Goal: Task Accomplishment & Management: Use online tool/utility

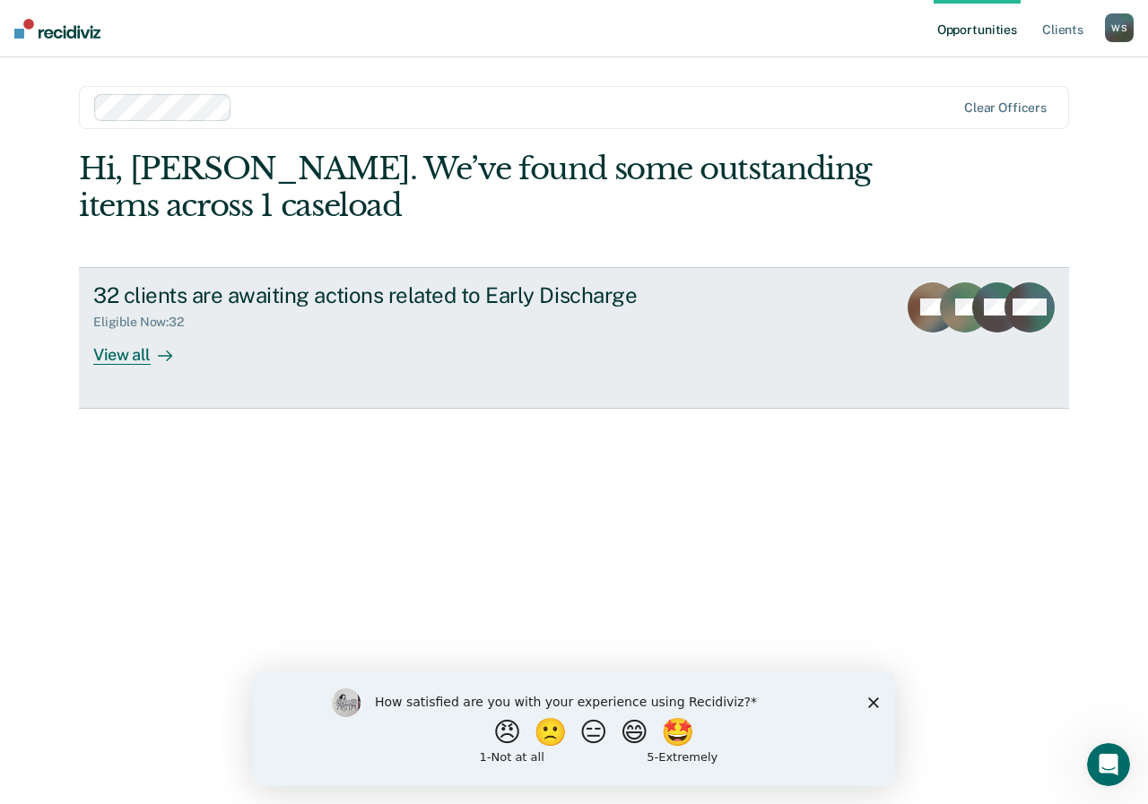
click at [148, 350] on div "View all" at bounding box center [143, 347] width 100 height 35
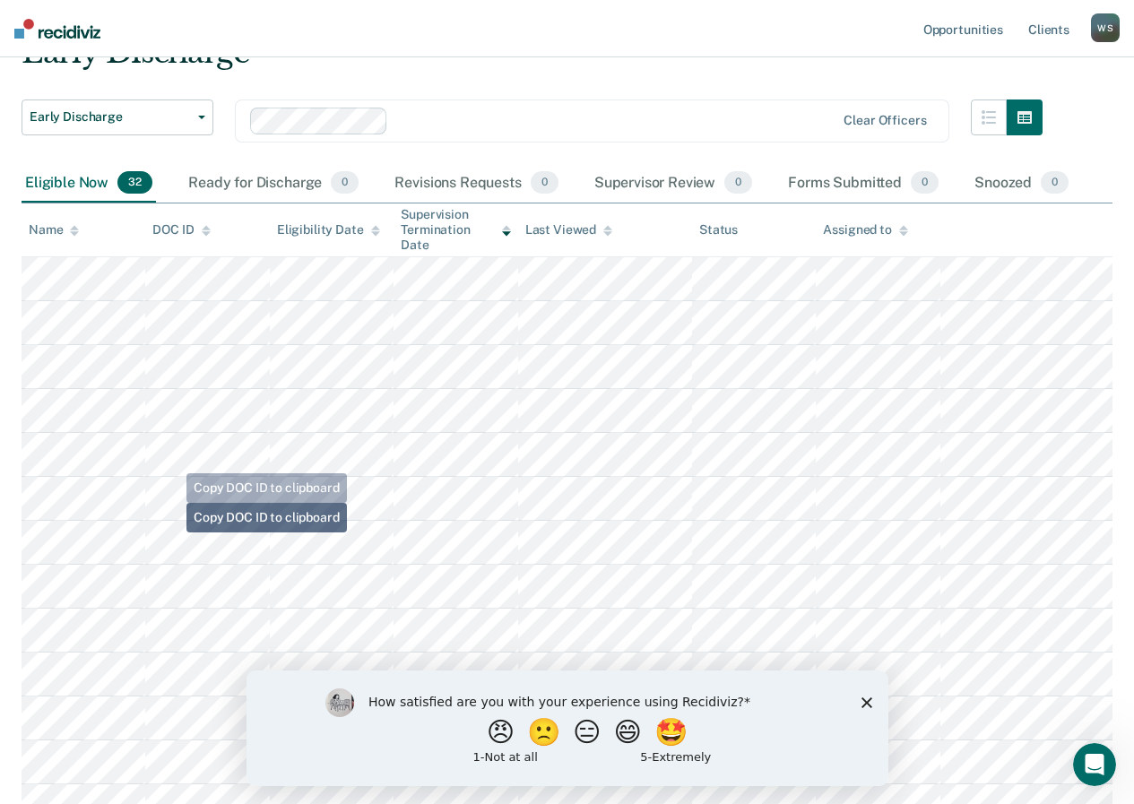
scroll to position [269, 0]
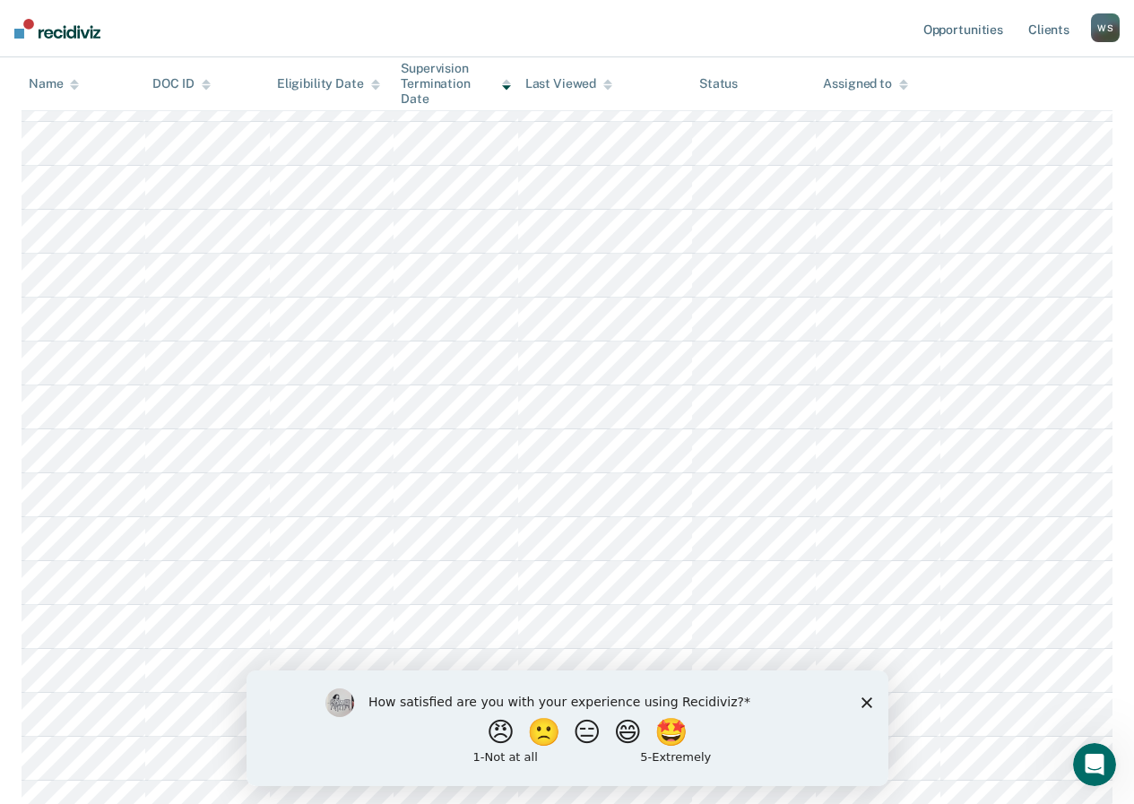
click at [869, 702] on icon "Close survey" at bounding box center [866, 702] width 11 height 11
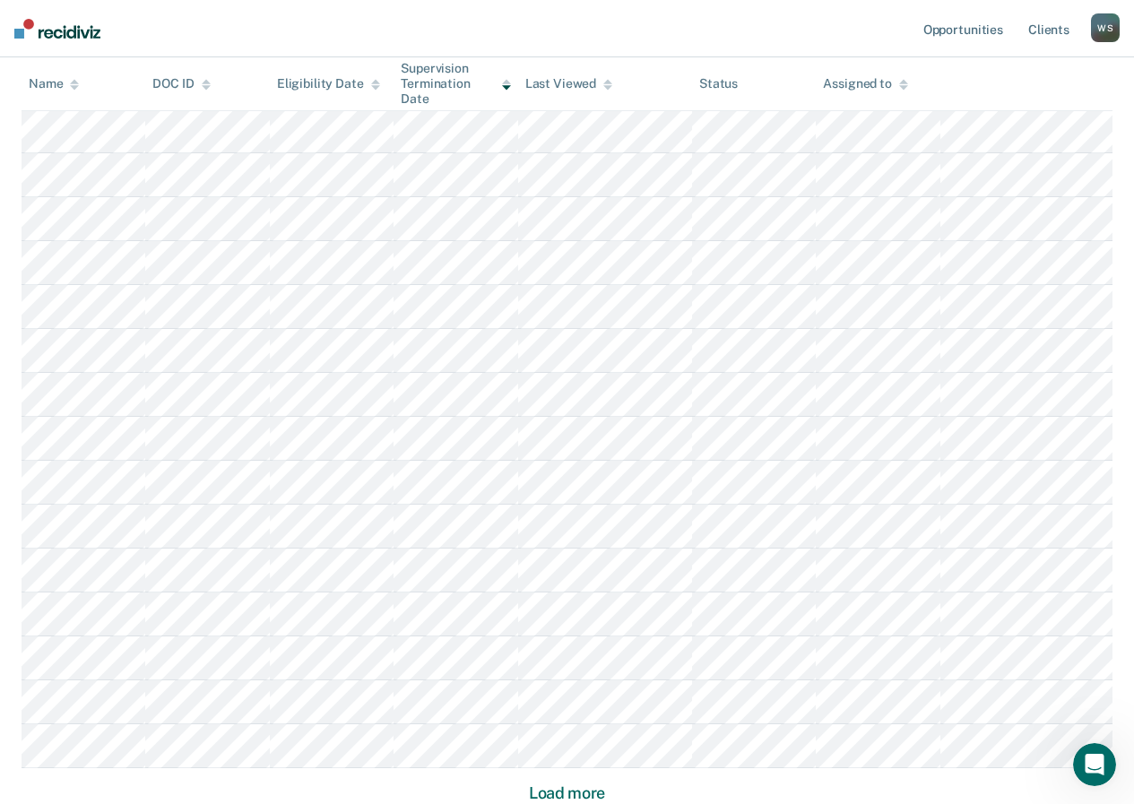
scroll to position [1054, 0]
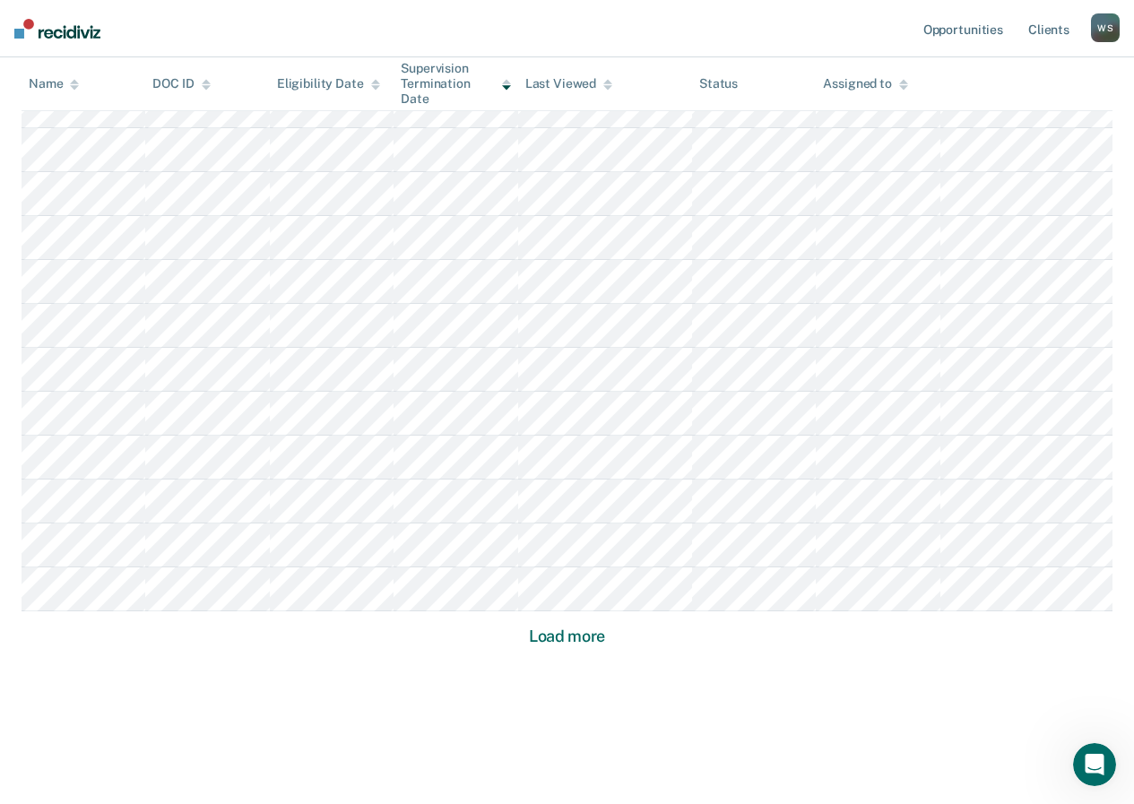
click at [594, 634] on button "Load more" at bounding box center [567, 637] width 87 height 22
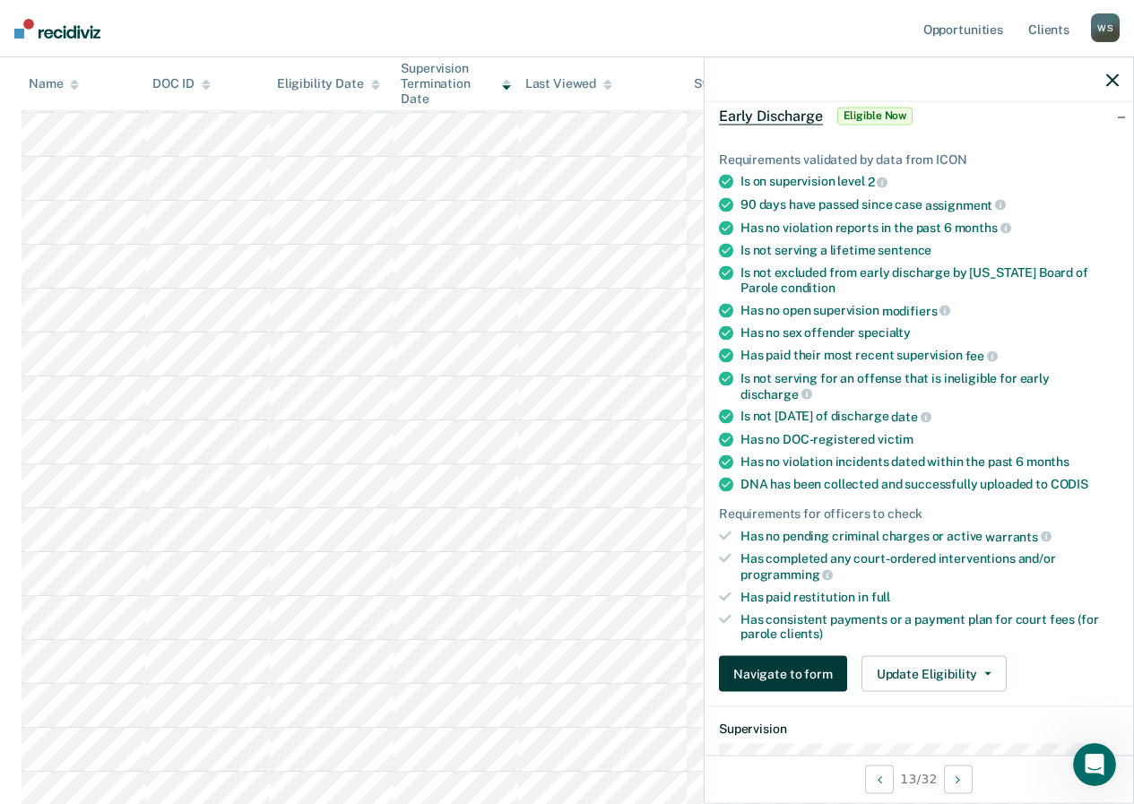
scroll to position [179, 0]
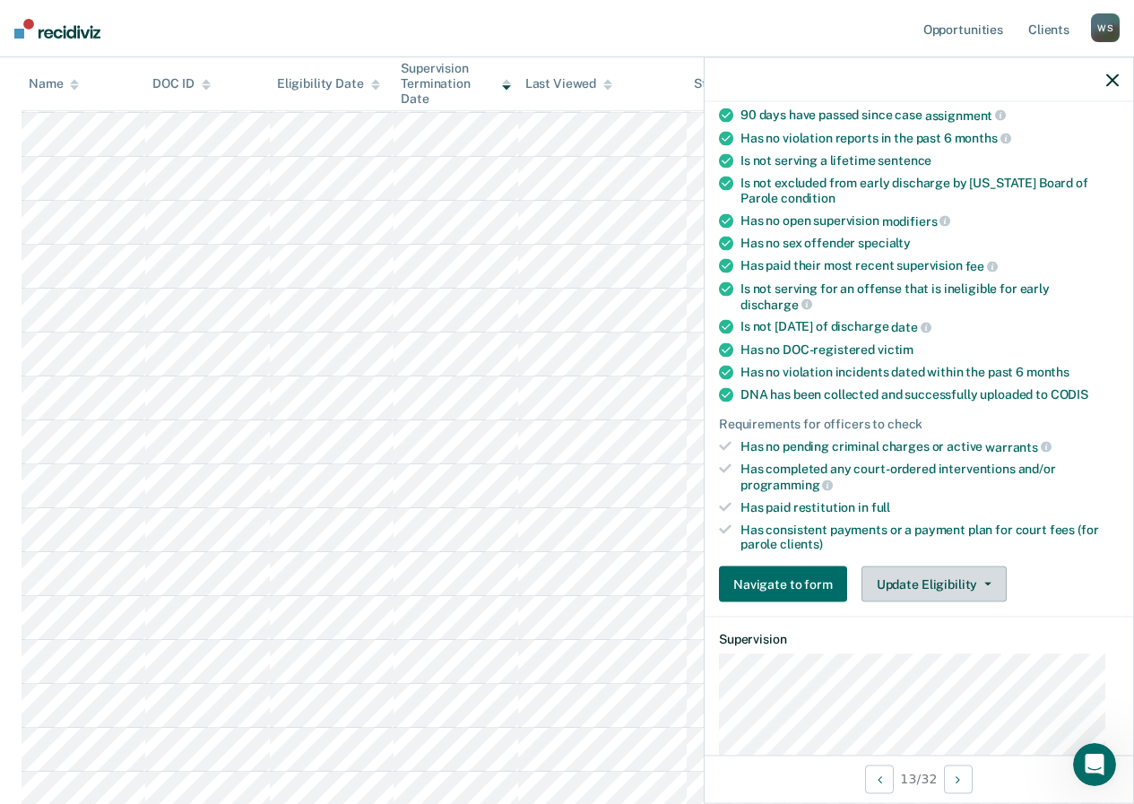
click at [924, 579] on button "Update Eligibility" at bounding box center [934, 585] width 145 height 36
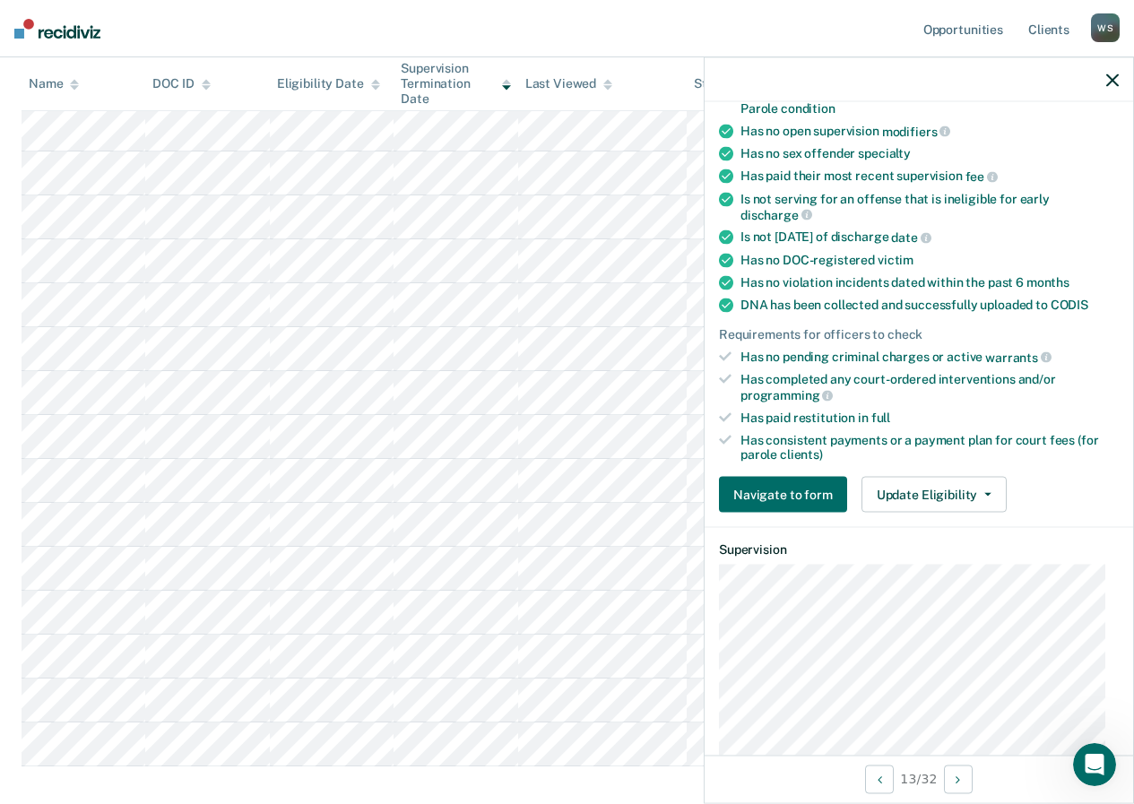
scroll to position [359, 0]
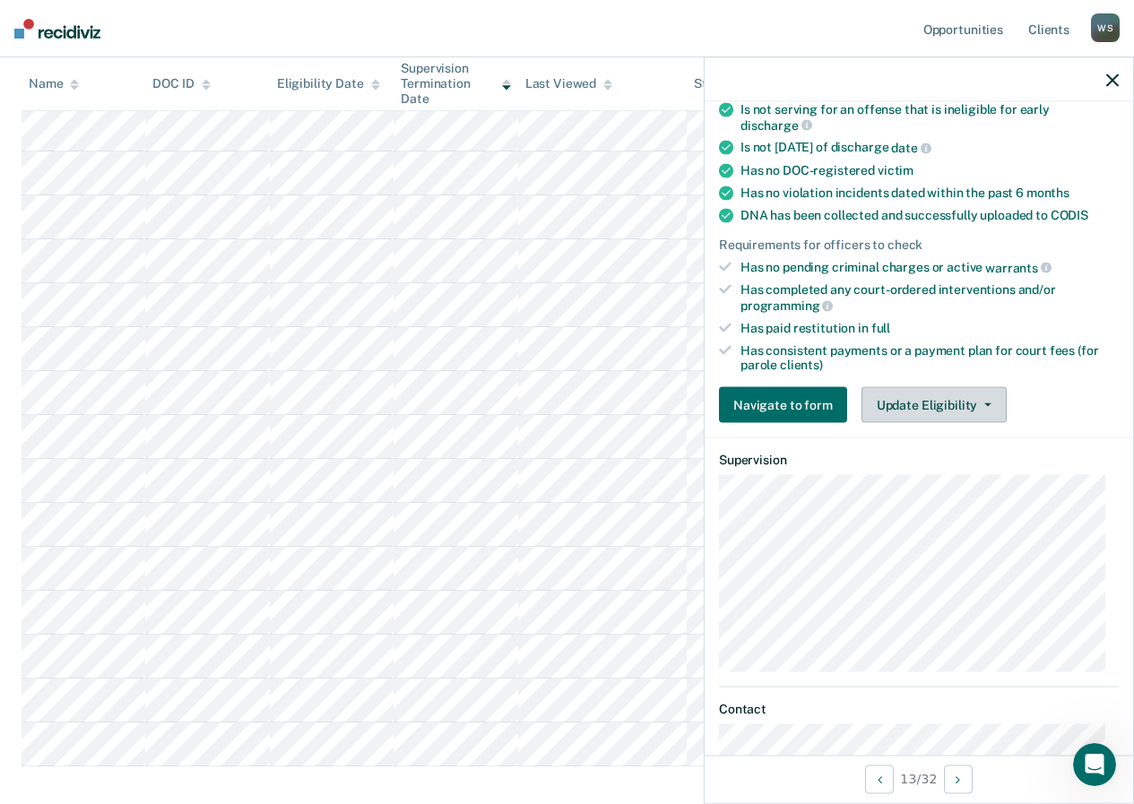
click at [909, 403] on button "Update Eligibility" at bounding box center [934, 405] width 145 height 36
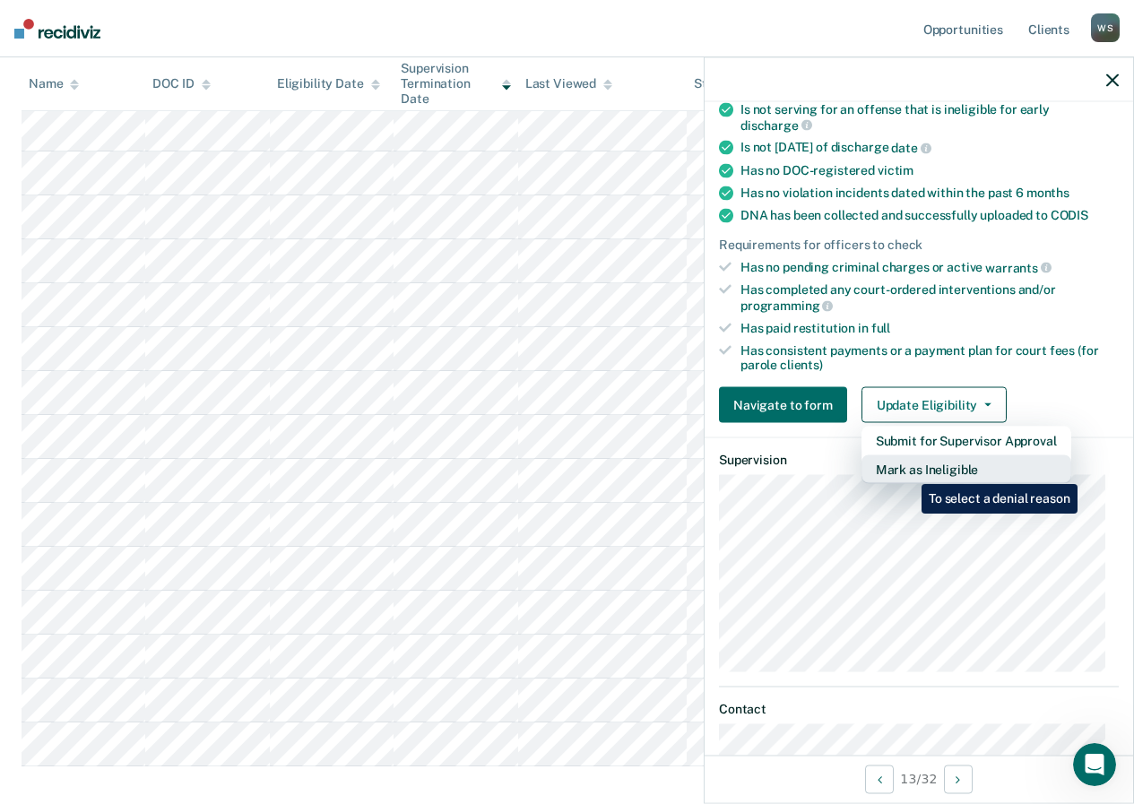
click at [908, 471] on button "Mark as Ineligible" at bounding box center [967, 469] width 210 height 29
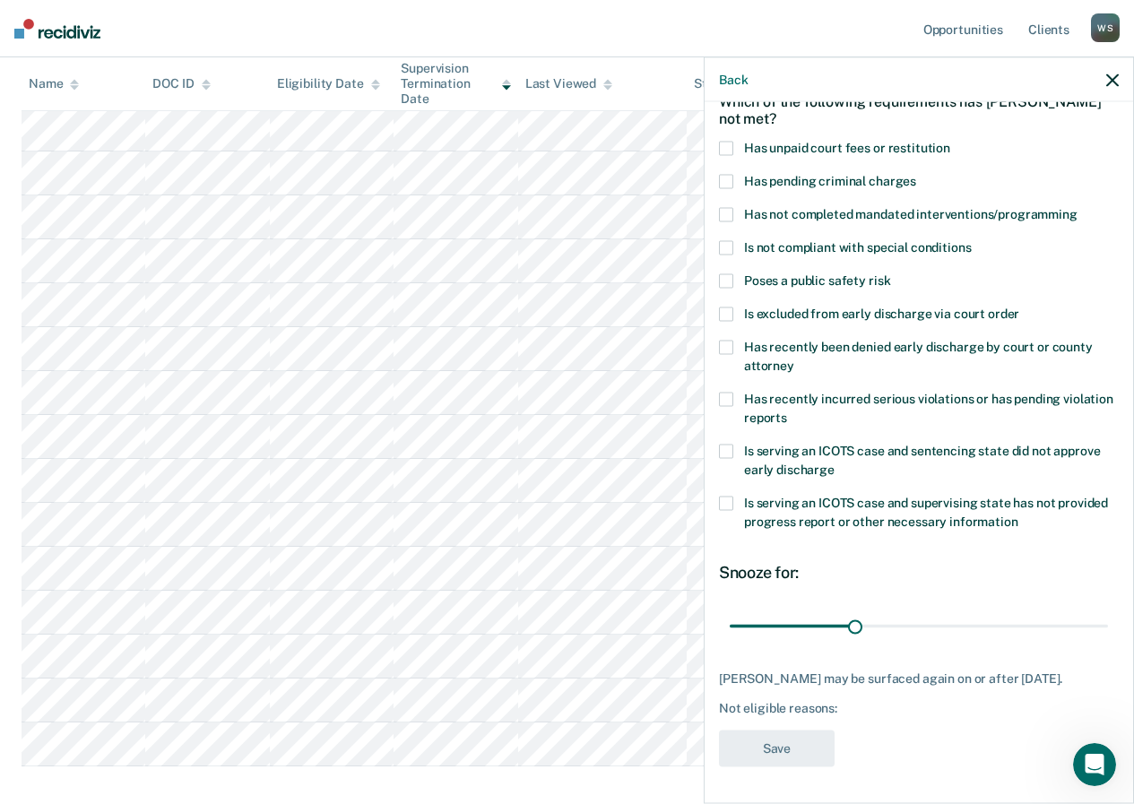
click at [725, 142] on span at bounding box center [726, 149] width 14 height 14
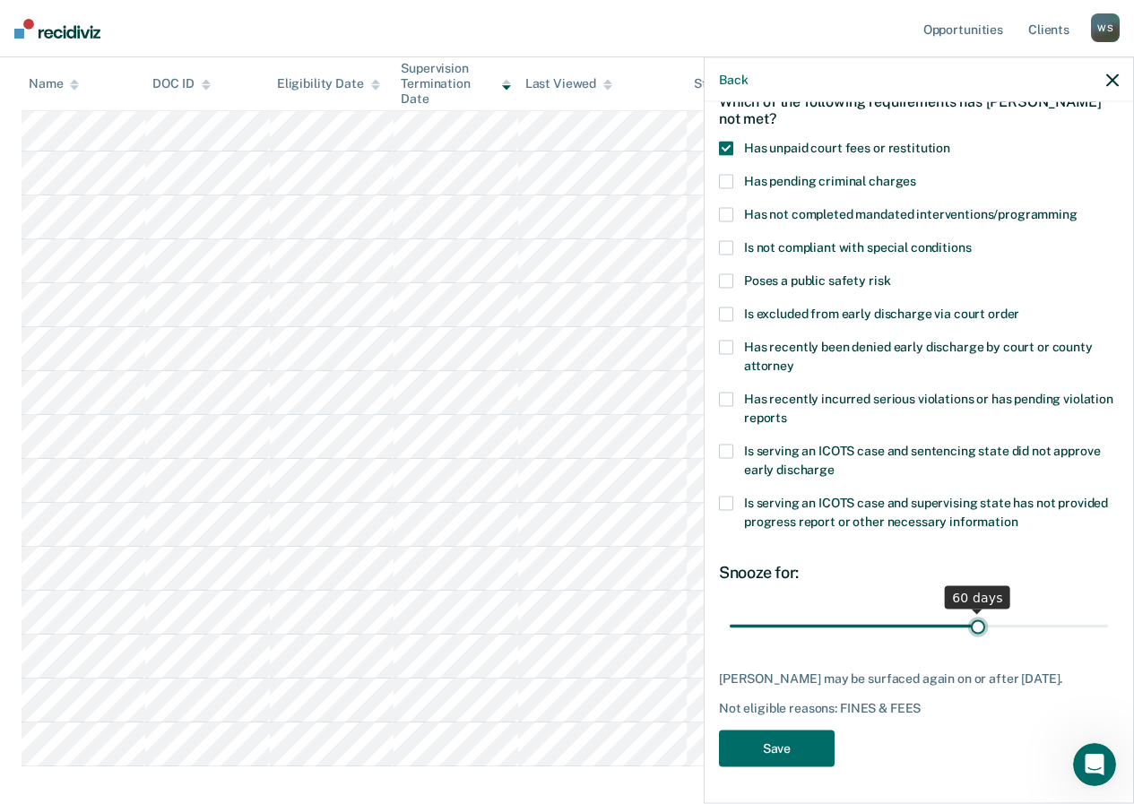
drag, startPoint x: 848, startPoint y: 610, endPoint x: 969, endPoint y: 629, distance: 122.5
type input "60"
click at [969, 629] on input "range" at bounding box center [919, 626] width 378 height 31
click at [768, 757] on button "Save" at bounding box center [777, 749] width 116 height 37
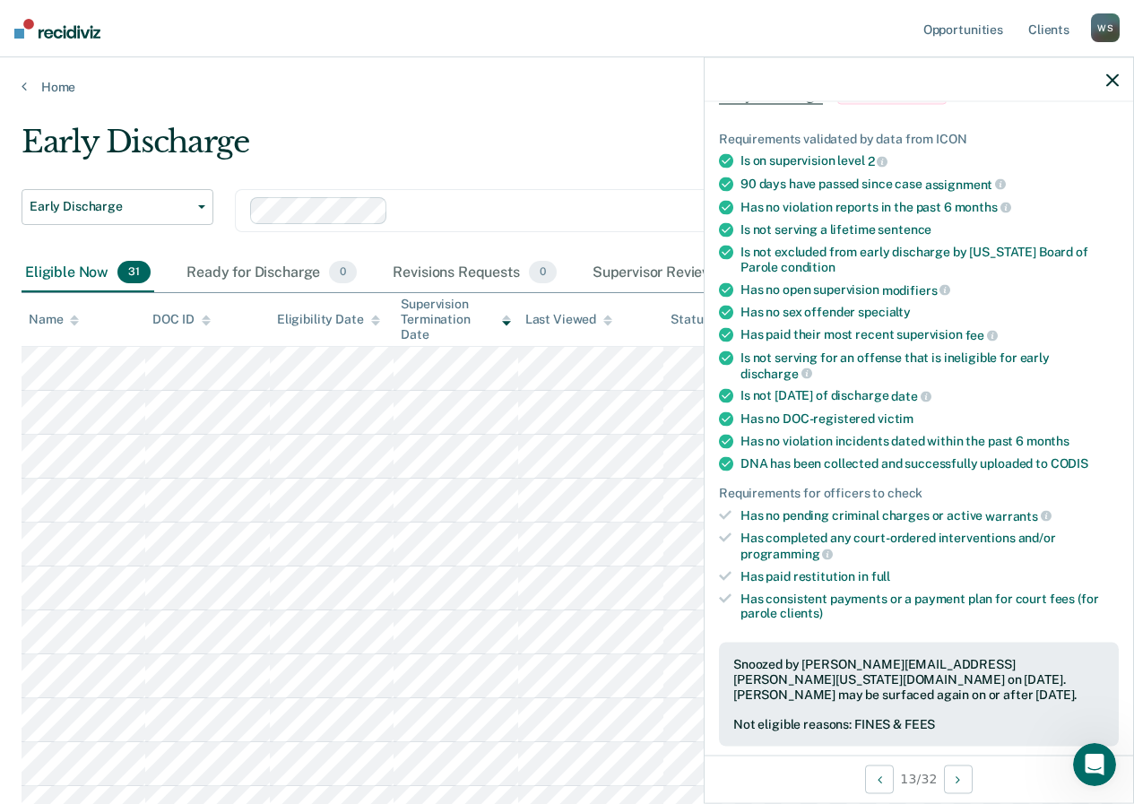
click at [1111, 73] on button "button" at bounding box center [1112, 79] width 13 height 15
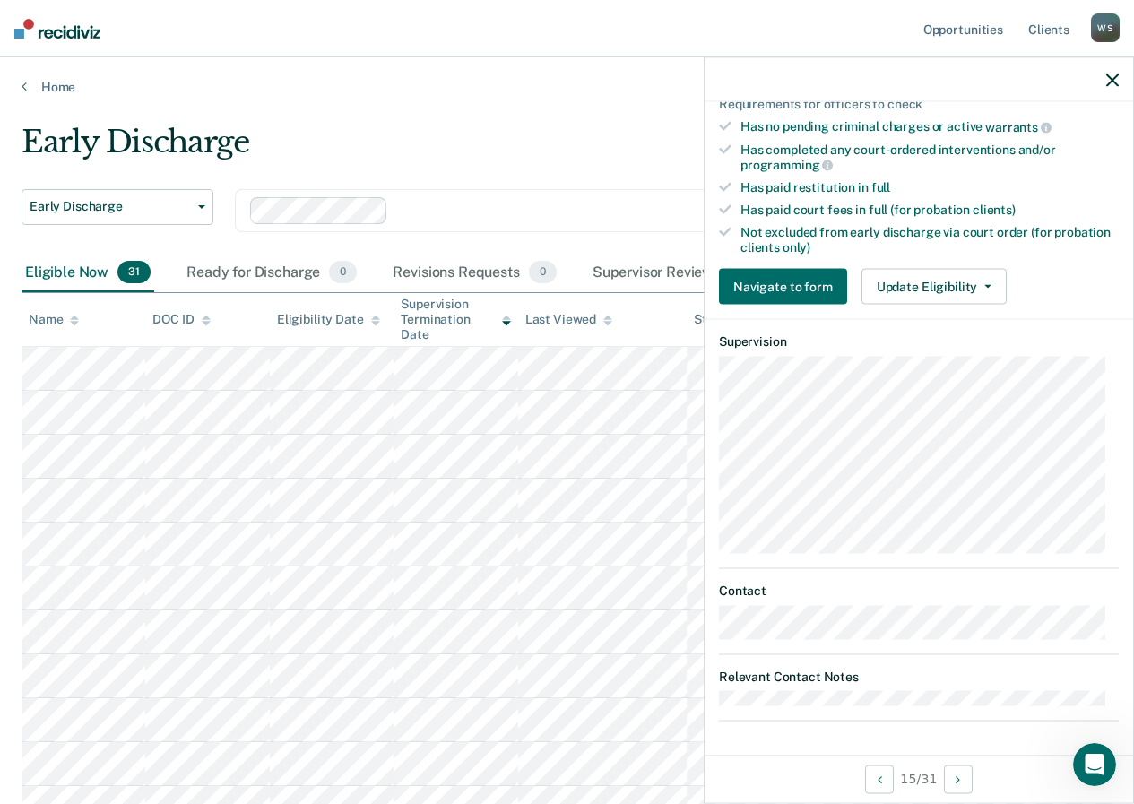
scroll to position [170, 0]
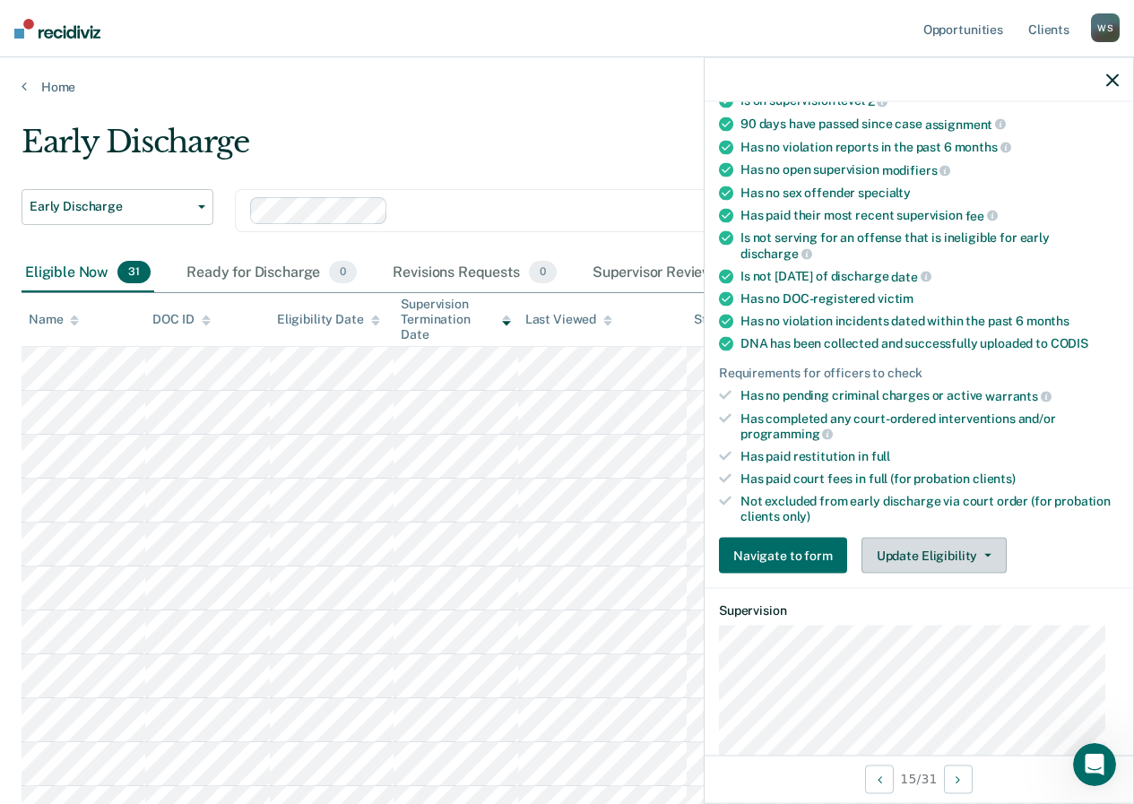
click at [976, 557] on button "Update Eligibility" at bounding box center [934, 556] width 145 height 36
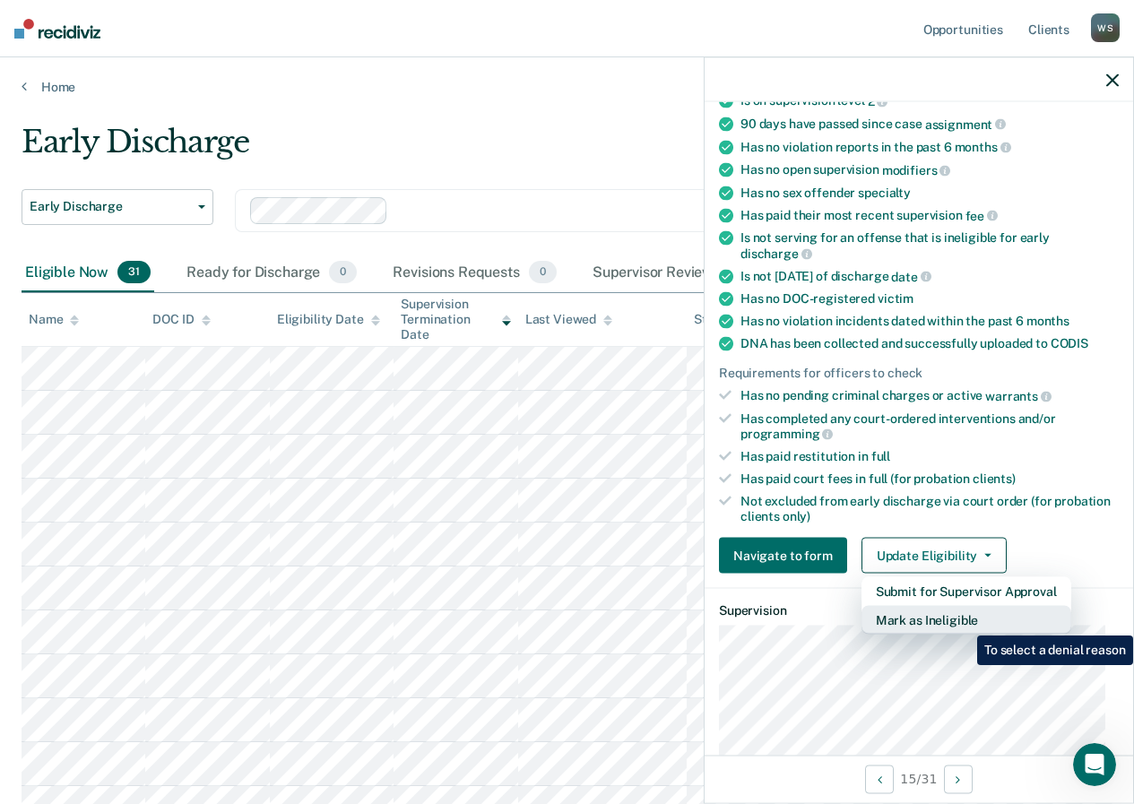
click at [964, 622] on button "Mark as Ineligible" at bounding box center [967, 620] width 210 height 29
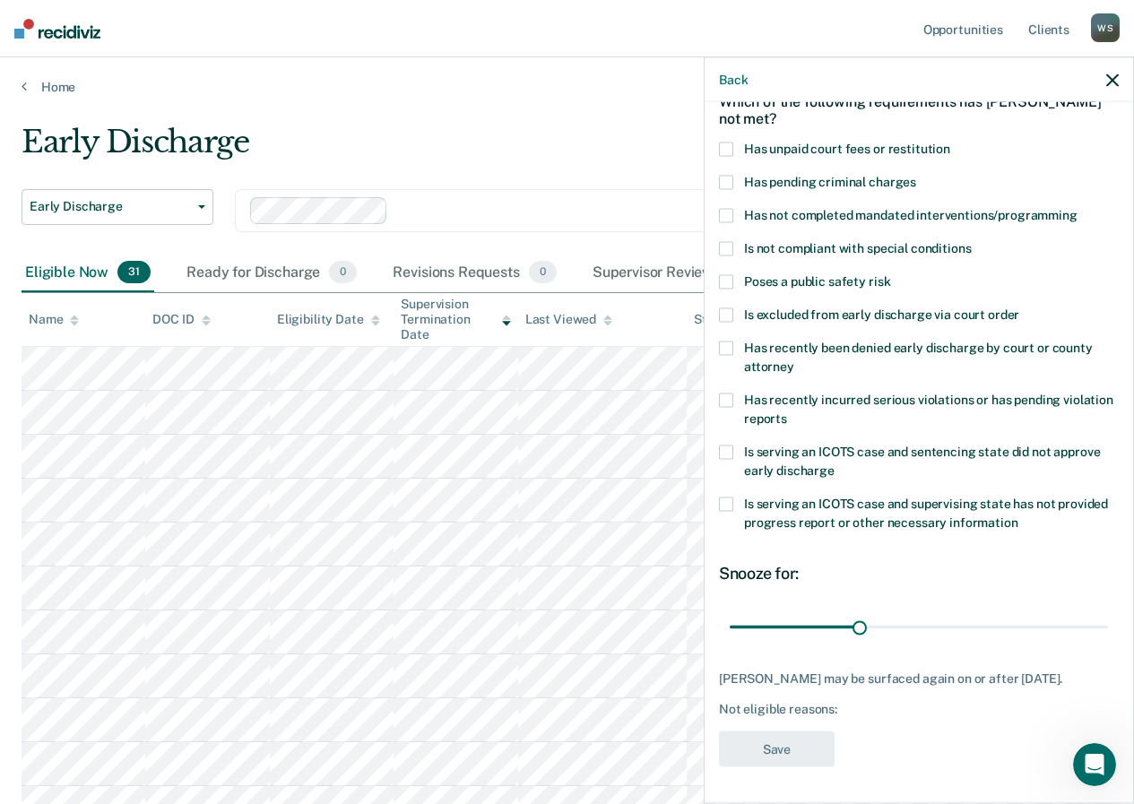
scroll to position [110, 0]
click at [717, 430] on div "JH Which of the following requirements has John Hulsizer not met? Has unpaid co…" at bounding box center [919, 451] width 429 height 698
click at [719, 445] on span at bounding box center [726, 452] width 14 height 14
drag, startPoint x: 789, startPoint y: 741, endPoint x: 1127, endPoint y: 682, distance: 343.0
click at [1127, 682] on div "JH Which of the following requirements has John Hulsizer not met? Has unpaid co…" at bounding box center [919, 451] width 429 height 698
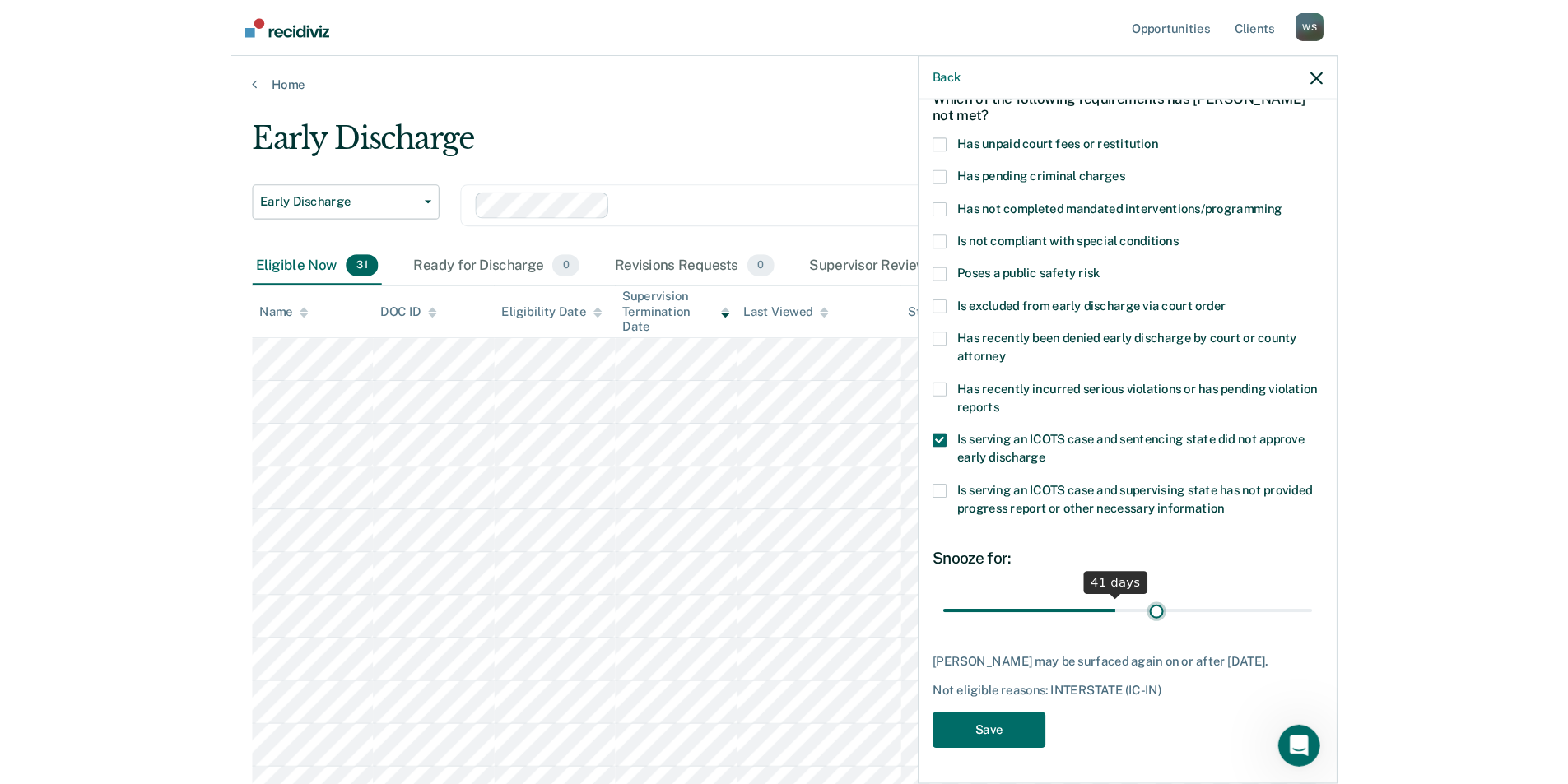
scroll to position [87, 0]
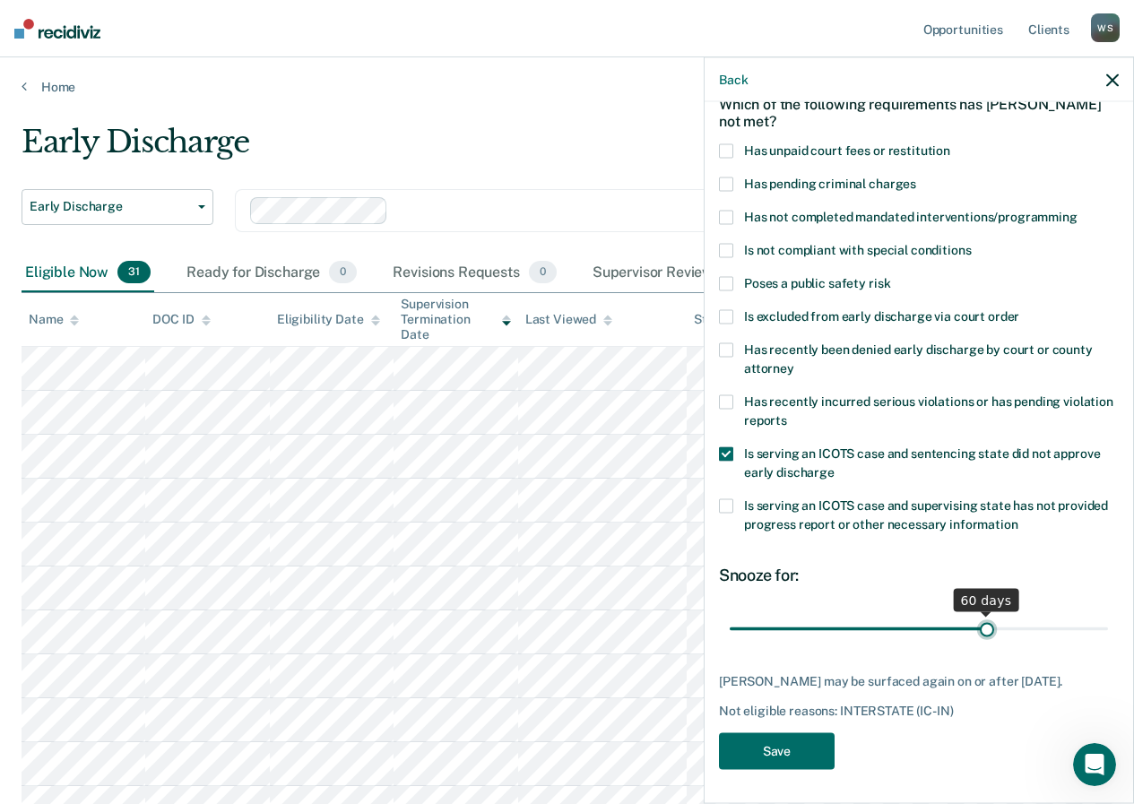
drag, startPoint x: 853, startPoint y: 609, endPoint x: 976, endPoint y: 629, distance: 124.6
type input "60"
click at [976, 629] on input "range" at bounding box center [919, 628] width 378 height 31
click at [765, 766] on button "Save" at bounding box center [777, 751] width 116 height 37
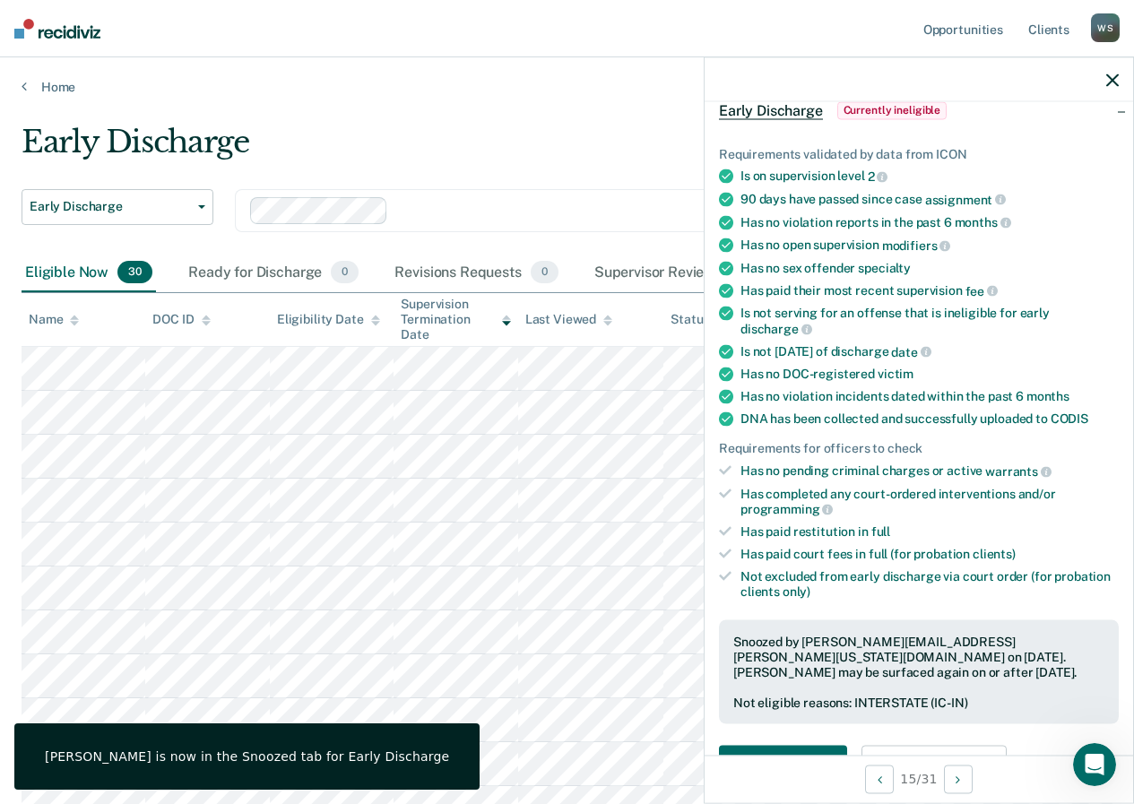
click at [1104, 77] on div at bounding box center [919, 79] width 429 height 45
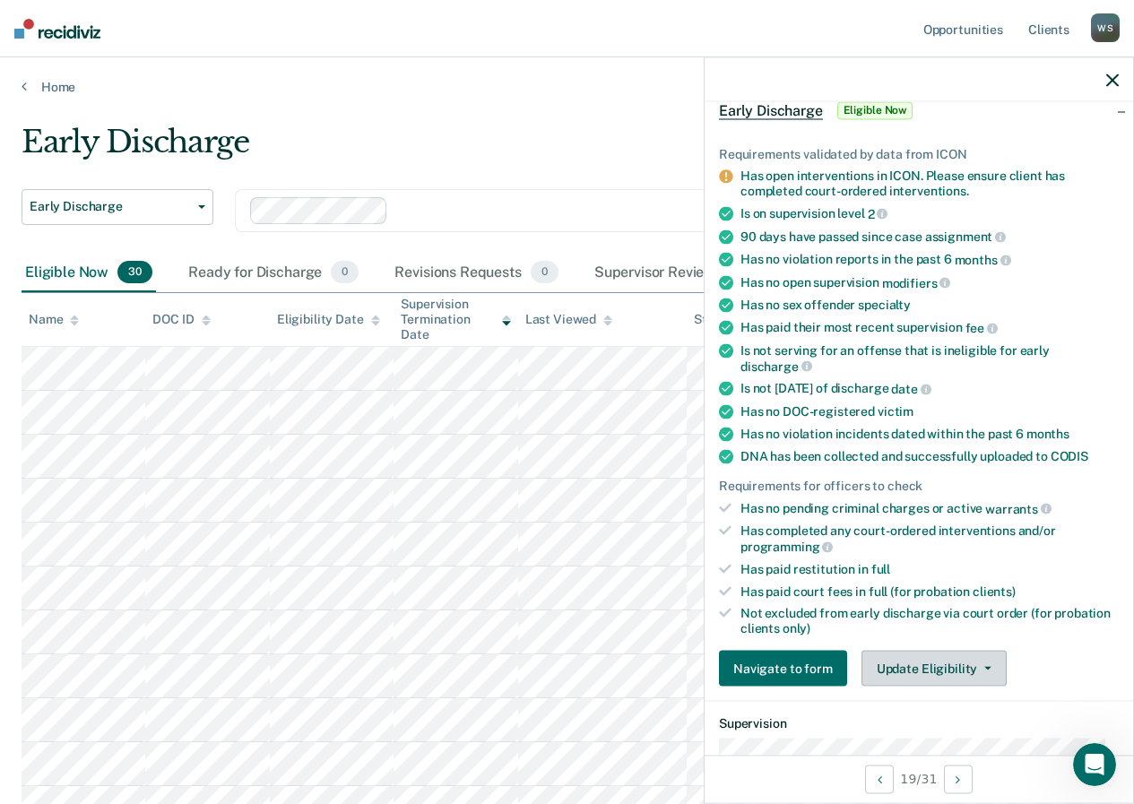
click at [946, 666] on button "Update Eligibility" at bounding box center [934, 669] width 145 height 36
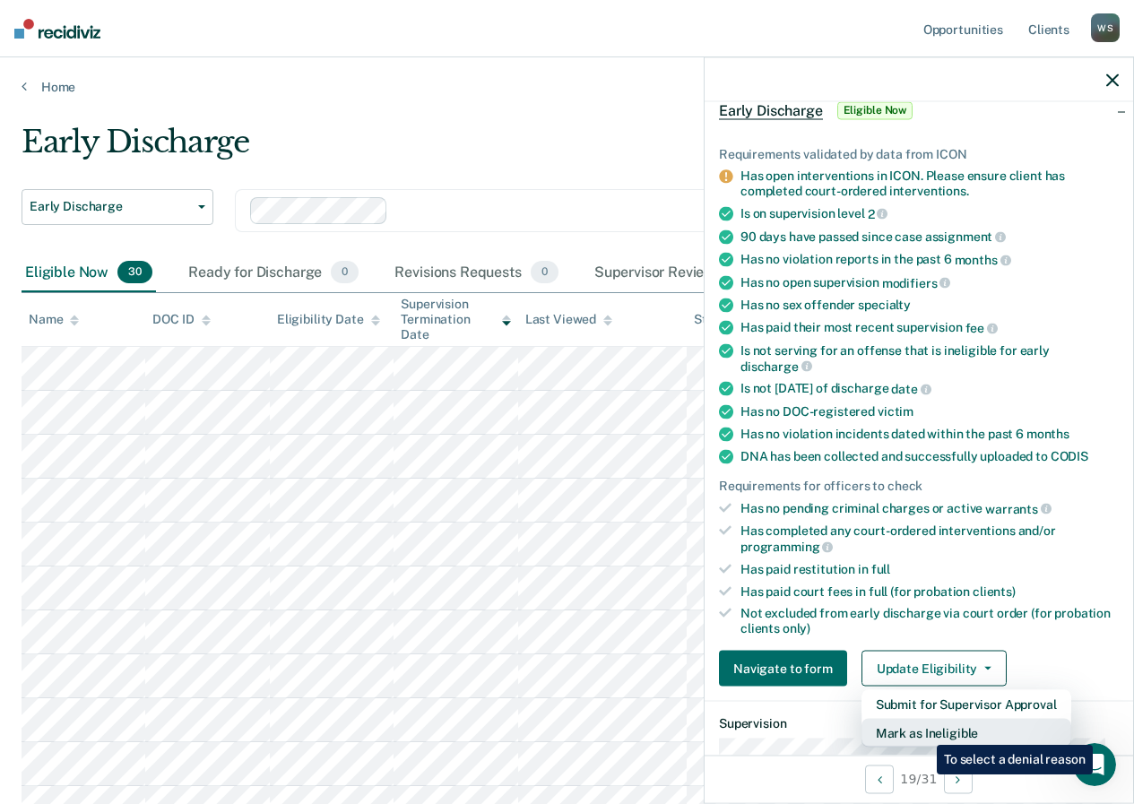
click at [924, 732] on button "Mark as Ineligible" at bounding box center [967, 733] width 210 height 29
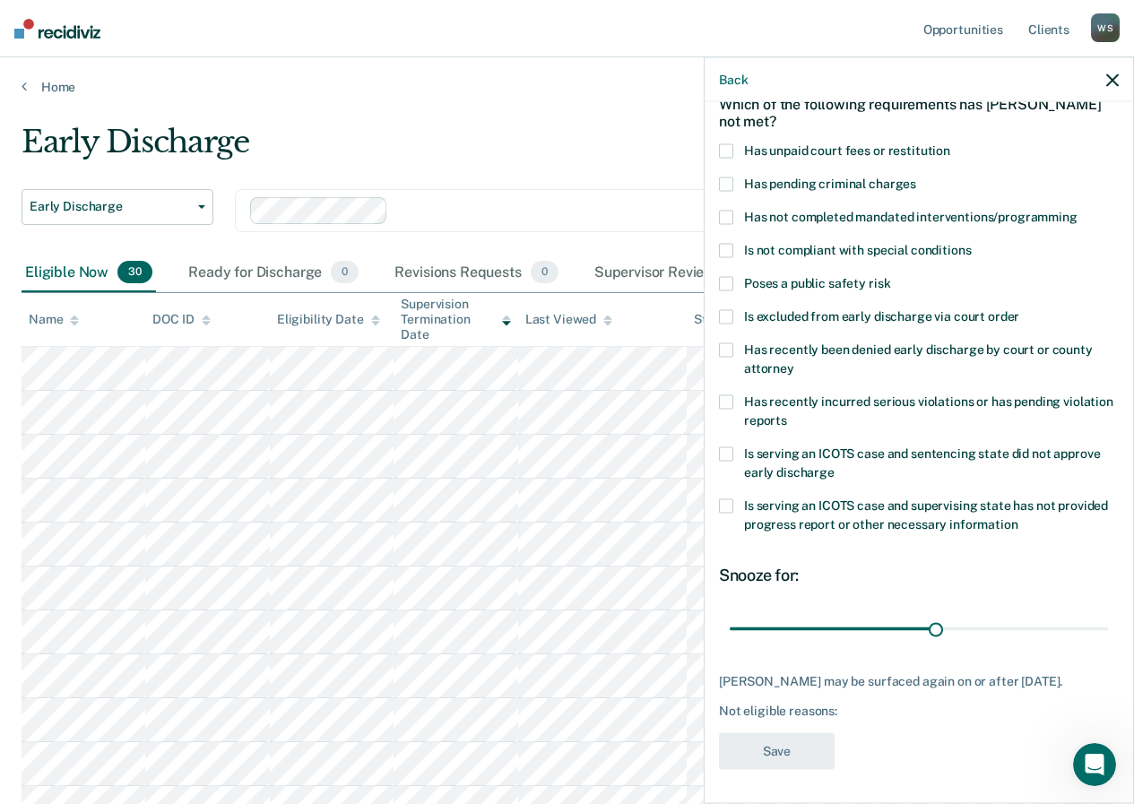
click at [722, 149] on span at bounding box center [726, 151] width 14 height 14
click at [767, 770] on button "Save" at bounding box center [777, 751] width 116 height 37
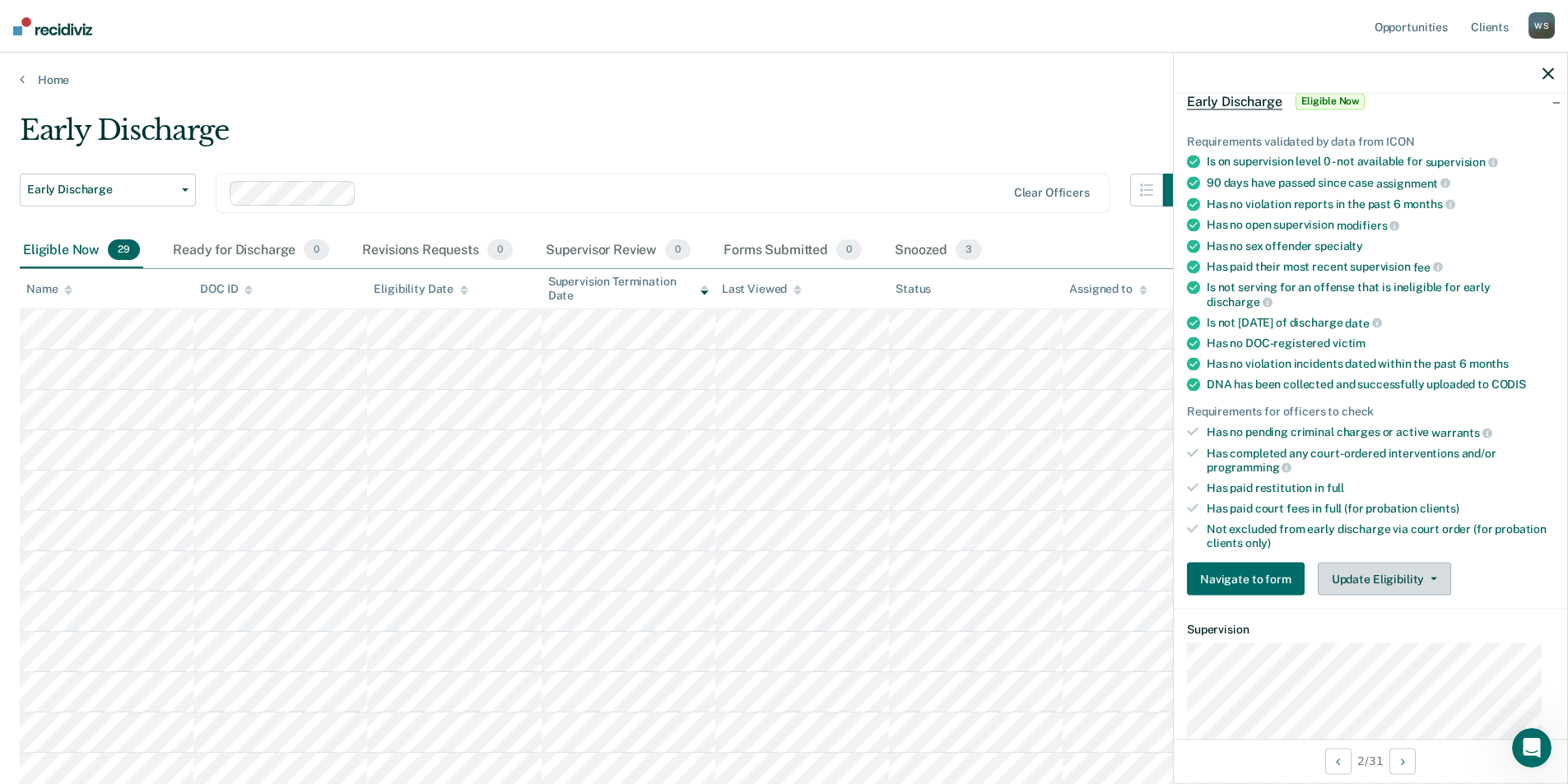
click at [1053, 577] on button "Update Eligibility" at bounding box center [1384, 579] width 133 height 33
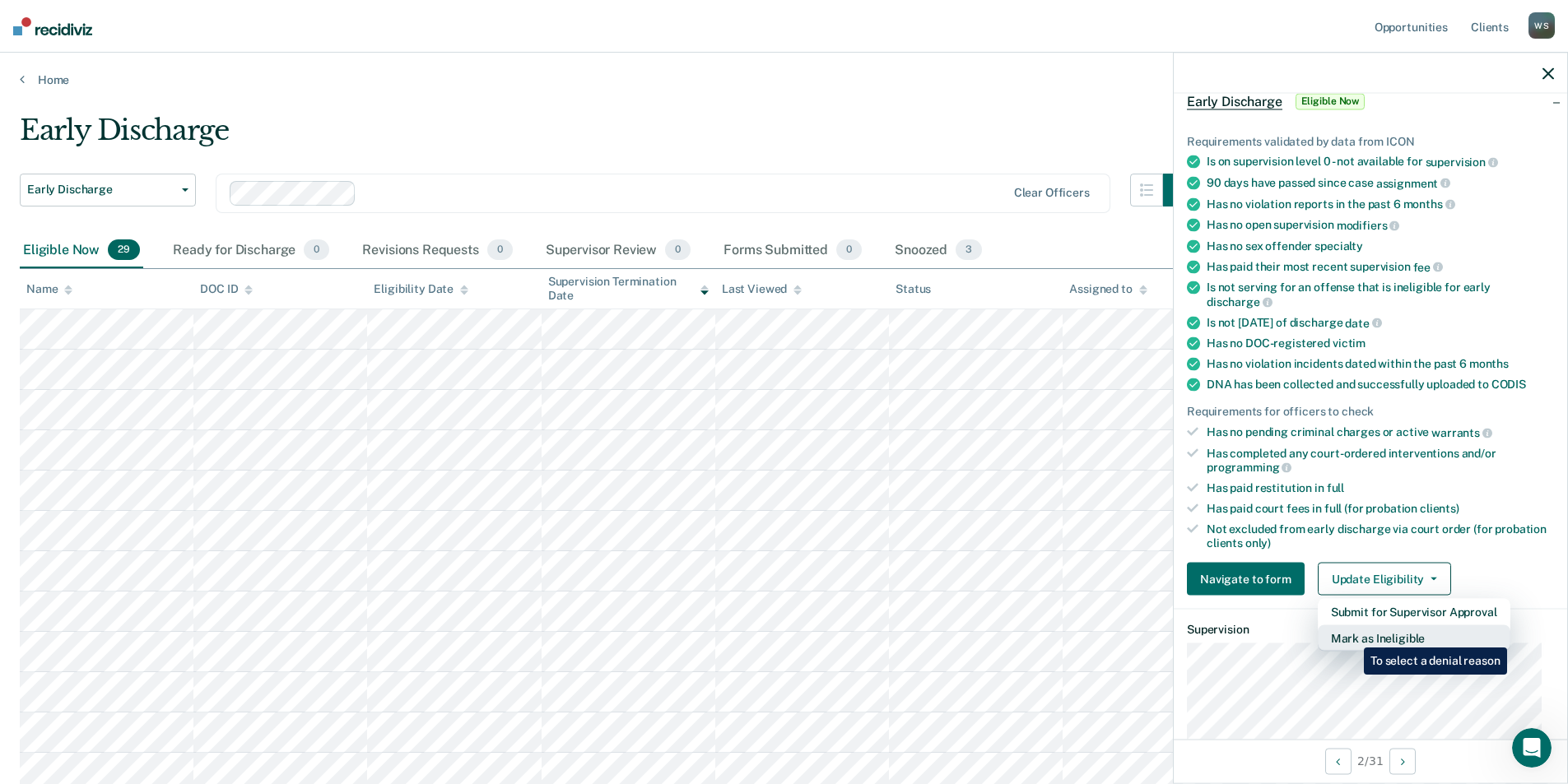
click at [1053, 635] on button "Mark as Ineligible" at bounding box center [1415, 638] width 193 height 27
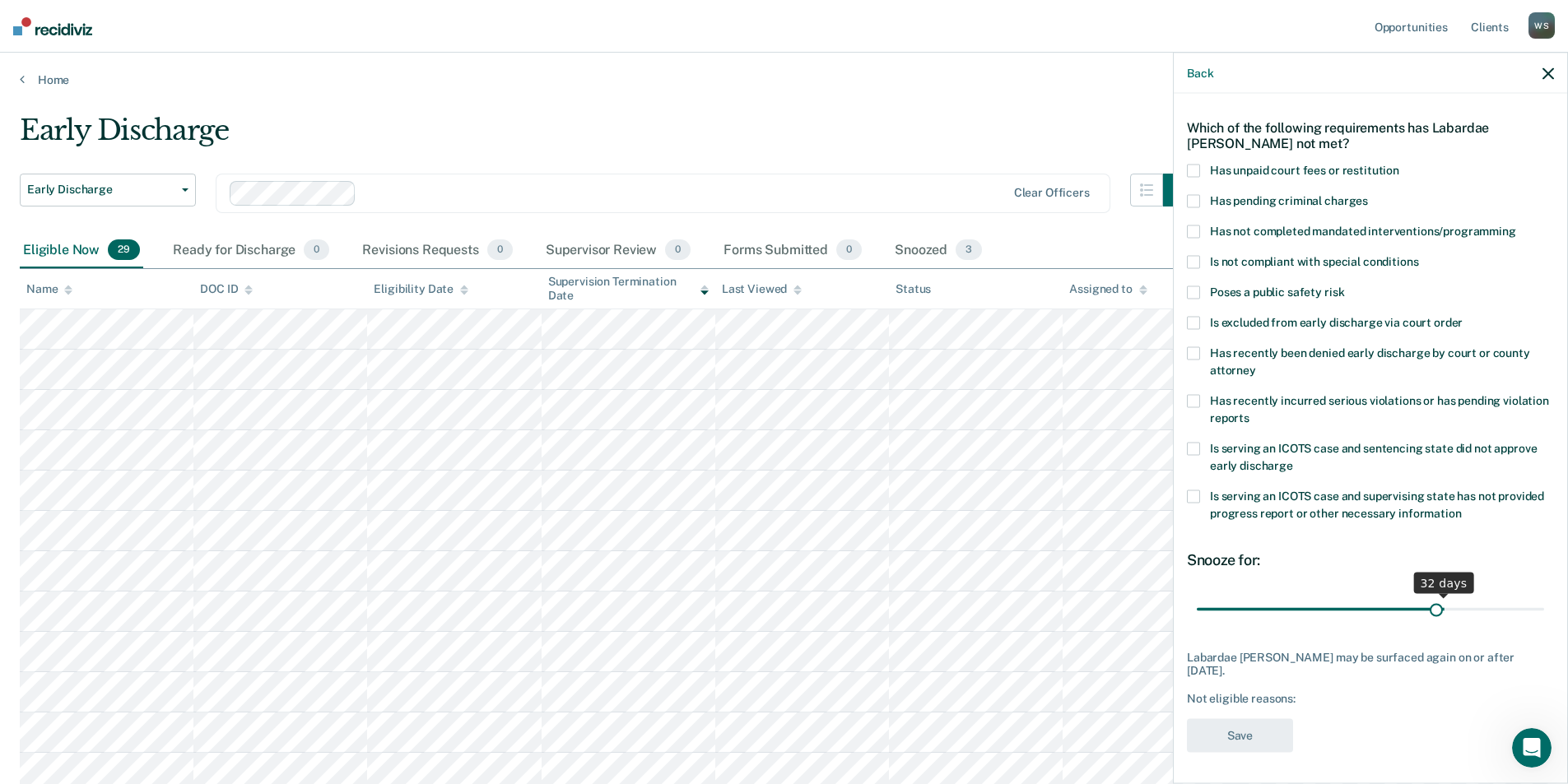
type input "30"
click at [1053, 611] on input "range" at bounding box center [1371, 609] width 347 height 28
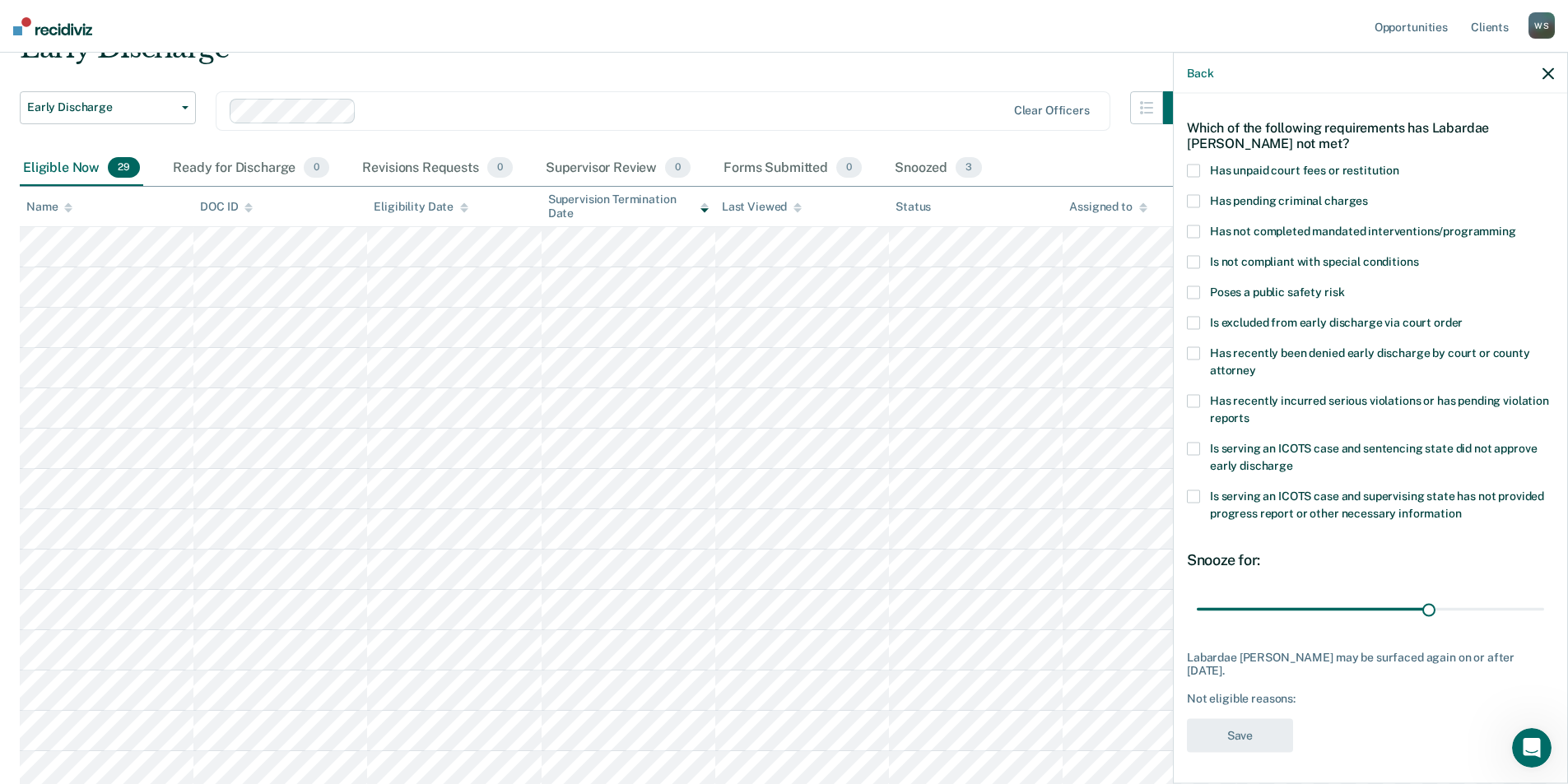
scroll to position [164, 0]
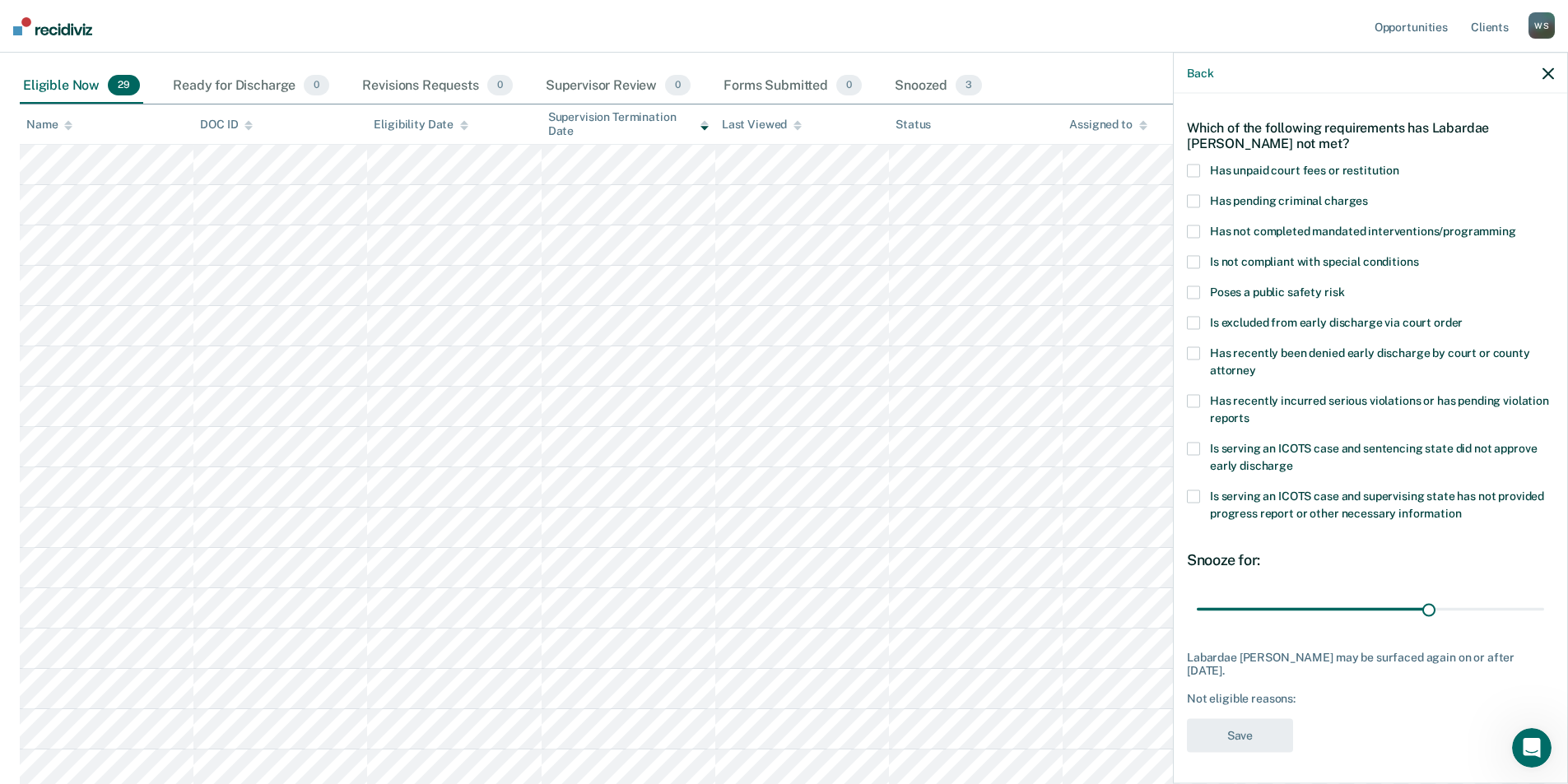
click at [1053, 171] on span at bounding box center [1193, 171] width 13 height 13
click at [1053, 715] on div "LF Which of the following requirements has Labardae Ferguson not met? Has unpai…" at bounding box center [1371, 410] width 367 height 704
click at [1053, 723] on button "Save" at bounding box center [1240, 735] width 106 height 34
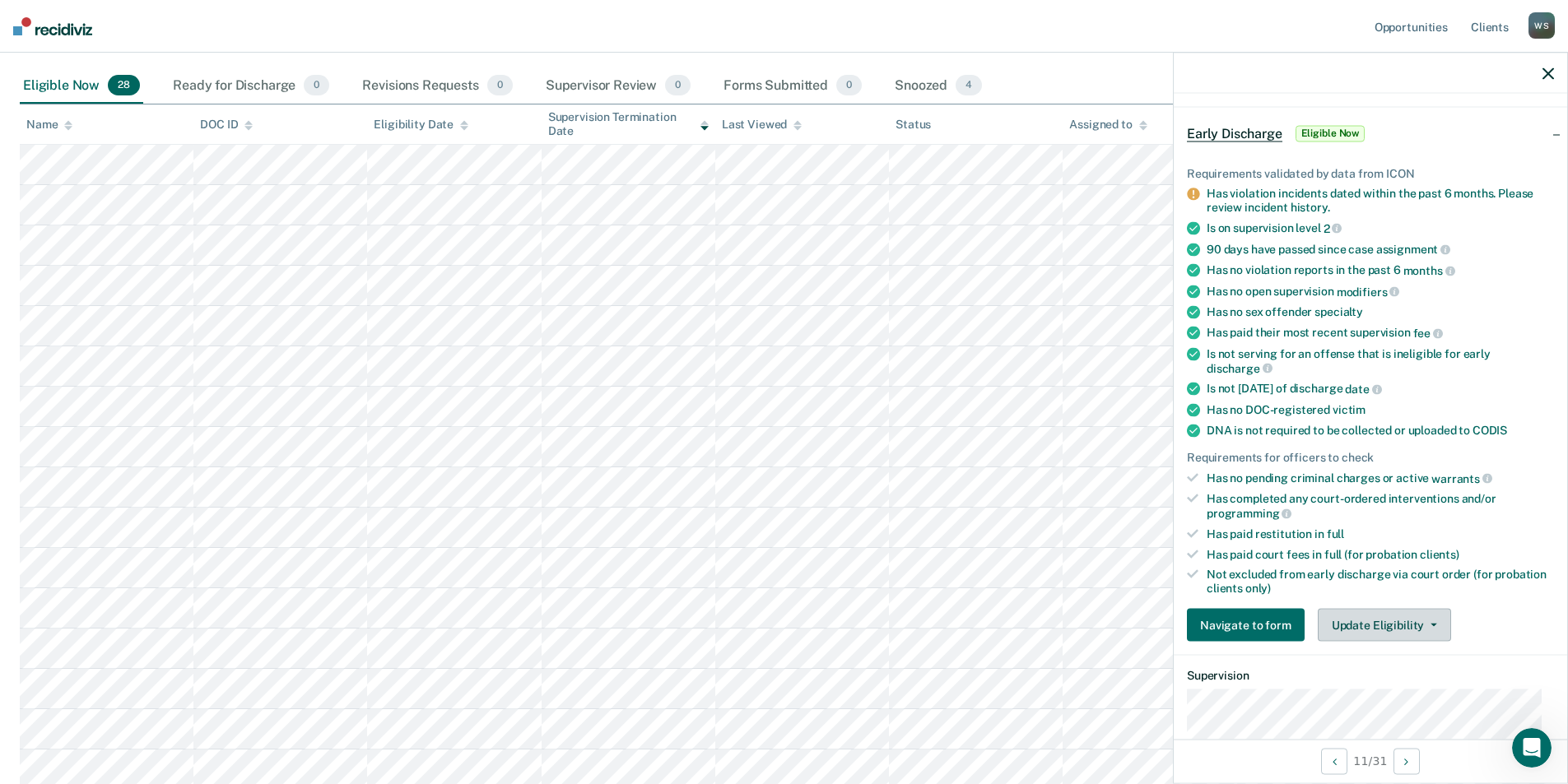
click at [1053, 629] on button "Update Eligibility" at bounding box center [1384, 626] width 133 height 33
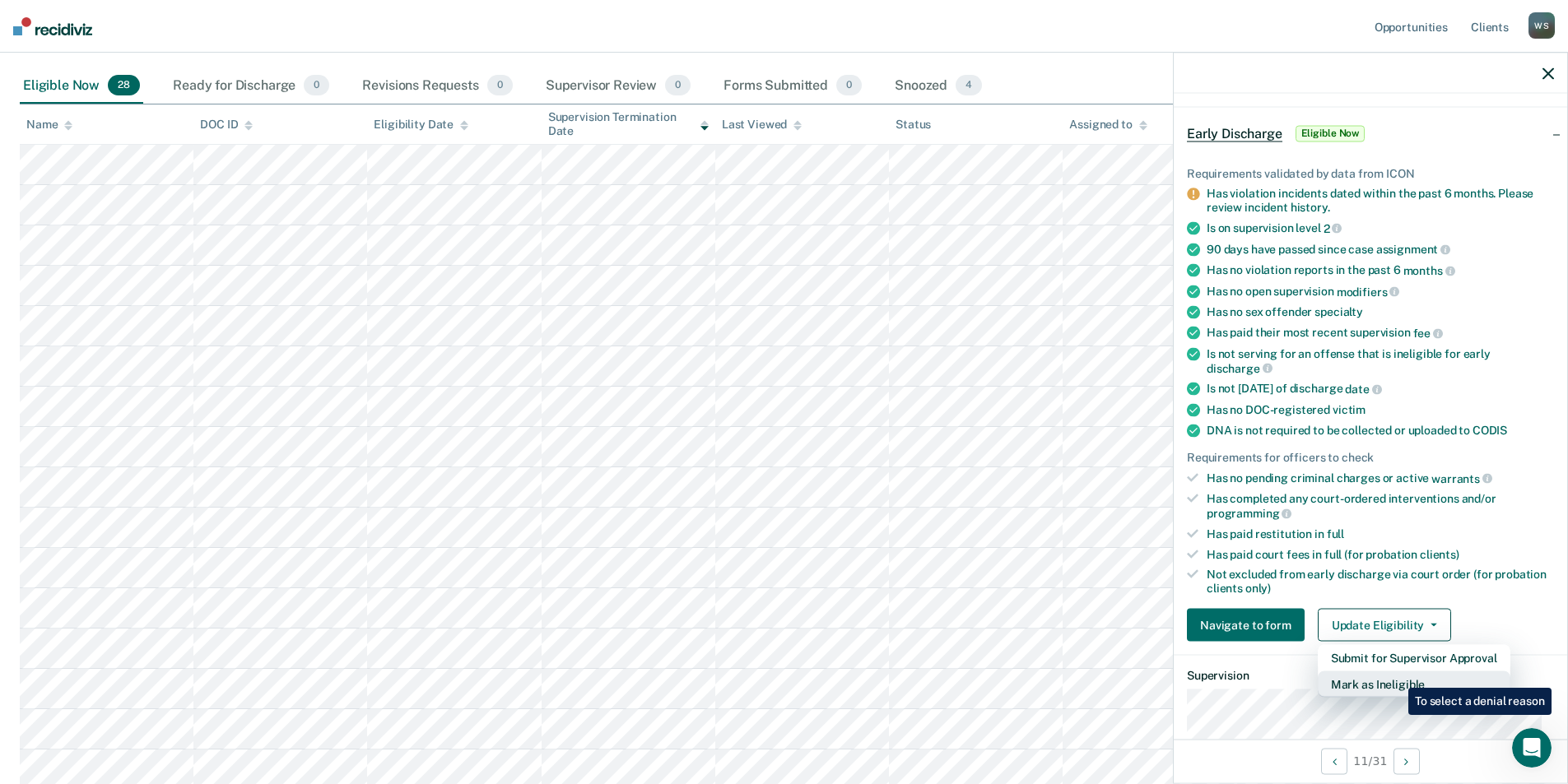
click at [1053, 676] on button "Mark as Ineligible" at bounding box center [1415, 685] width 193 height 27
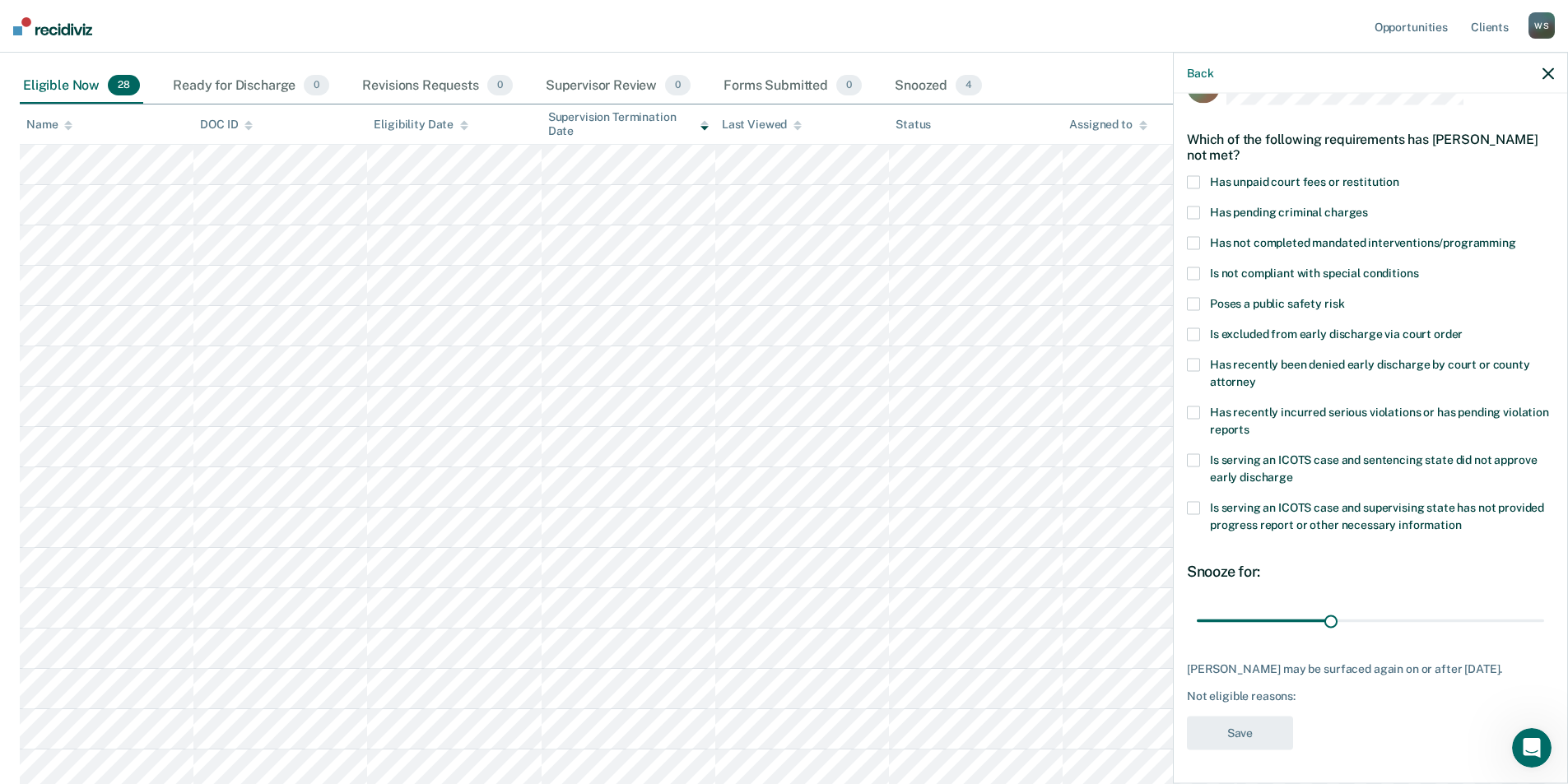
click at [1053, 68] on icon "button" at bounding box center [1548, 73] width 12 height 12
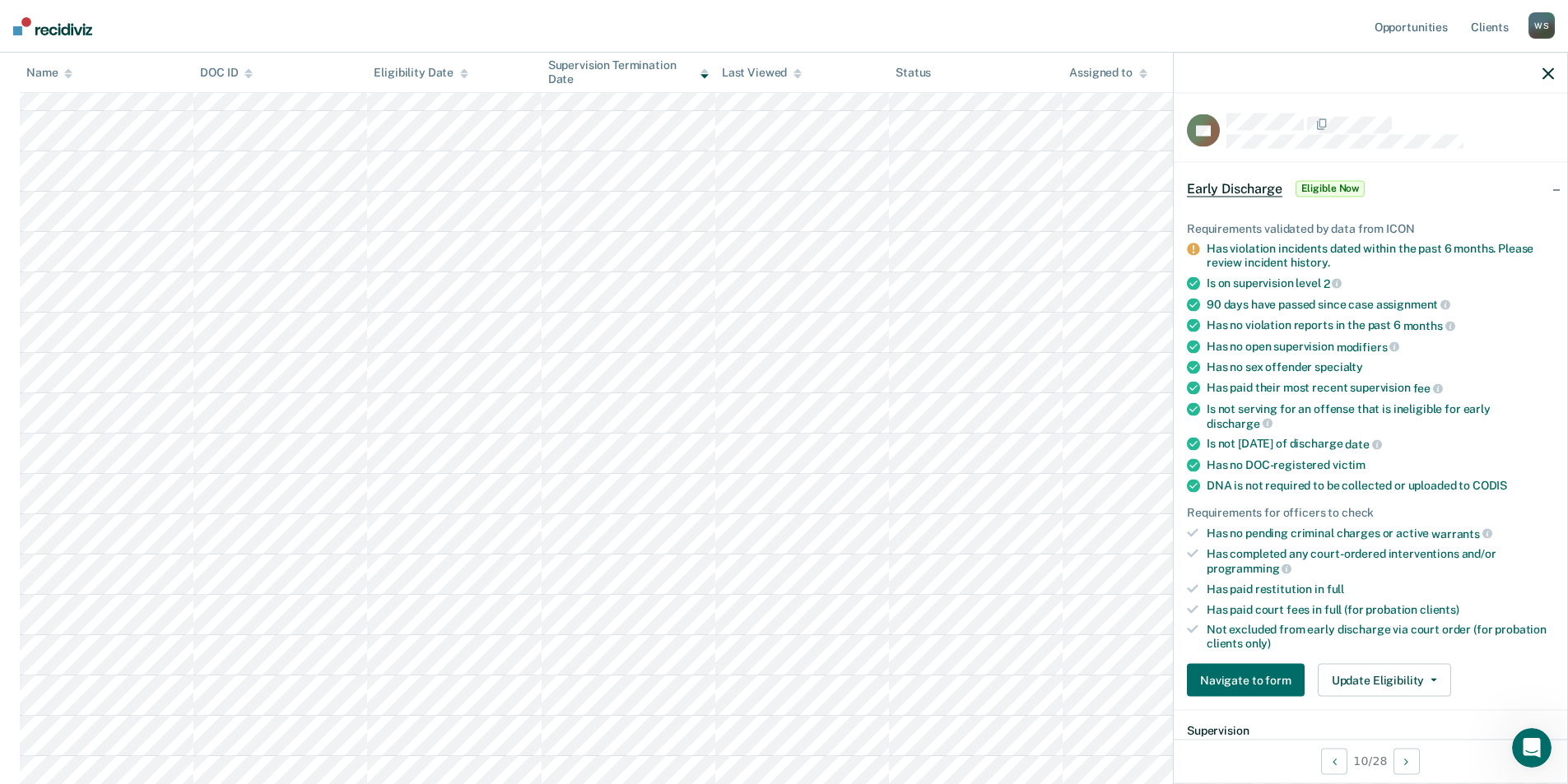
scroll to position [362, 0]
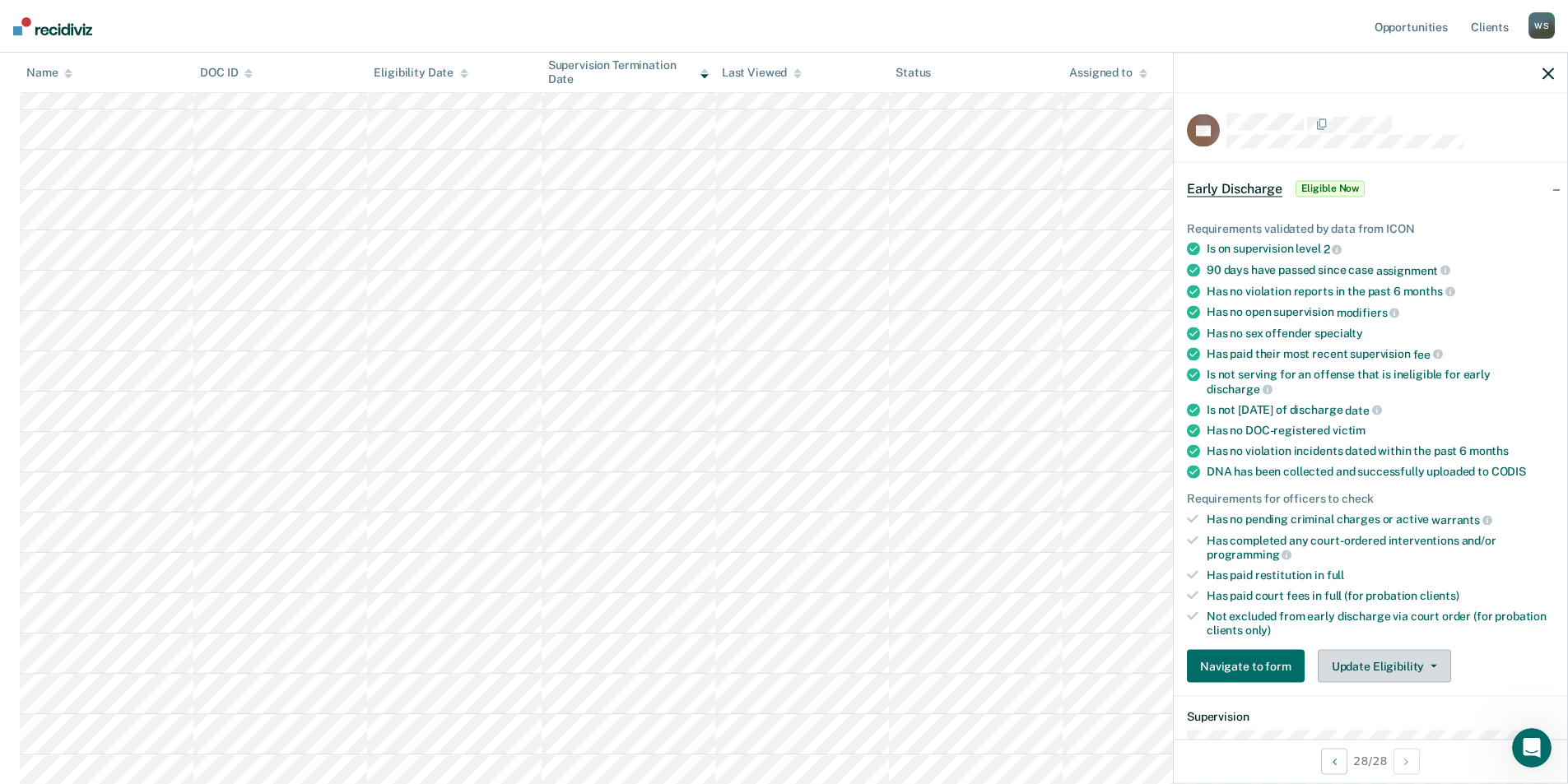
click at [1053, 665] on icon "button" at bounding box center [1433, 666] width 6 height 4
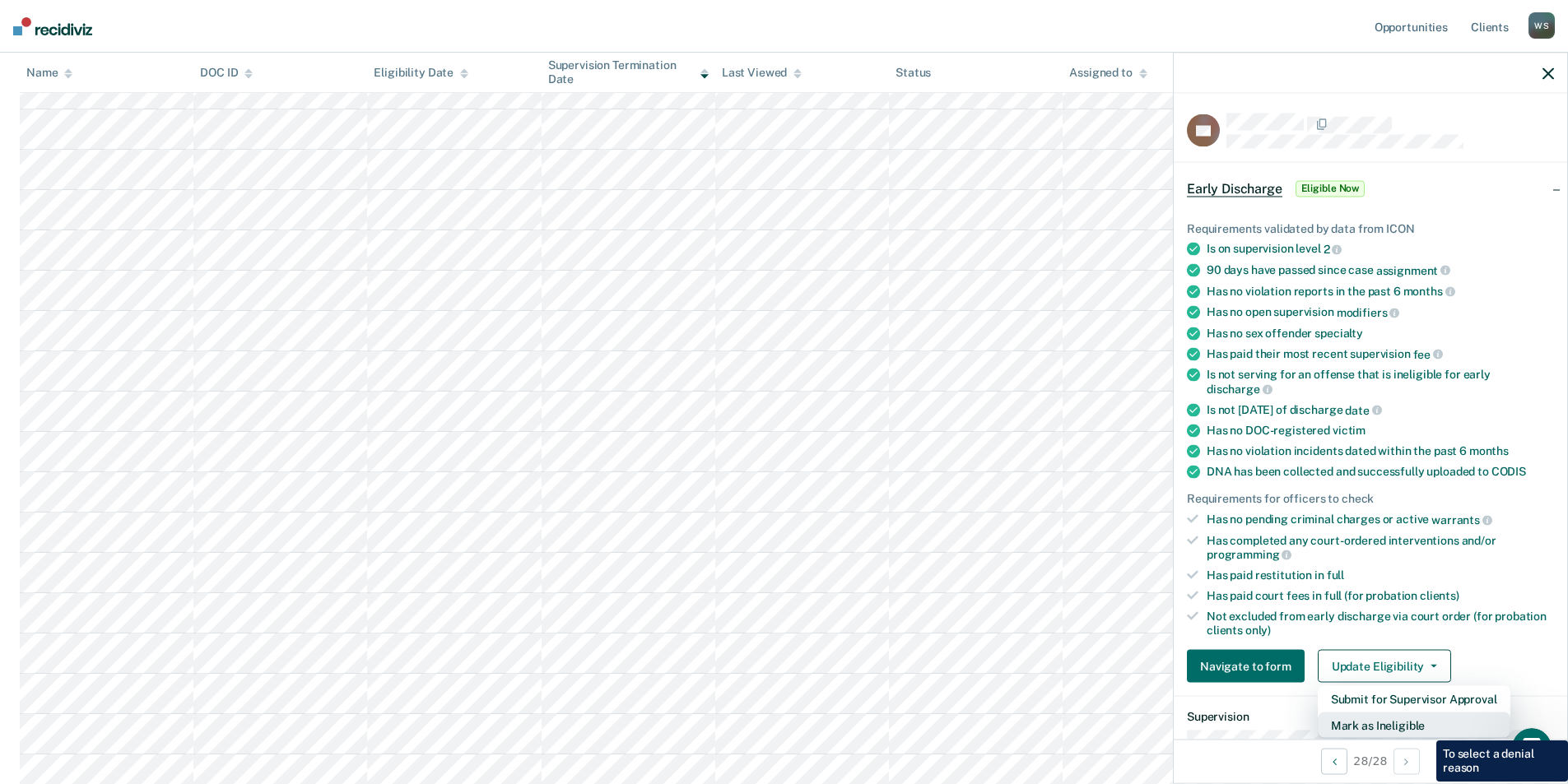
click at [1053, 729] on button "Mark as Ineligible" at bounding box center [1415, 725] width 193 height 27
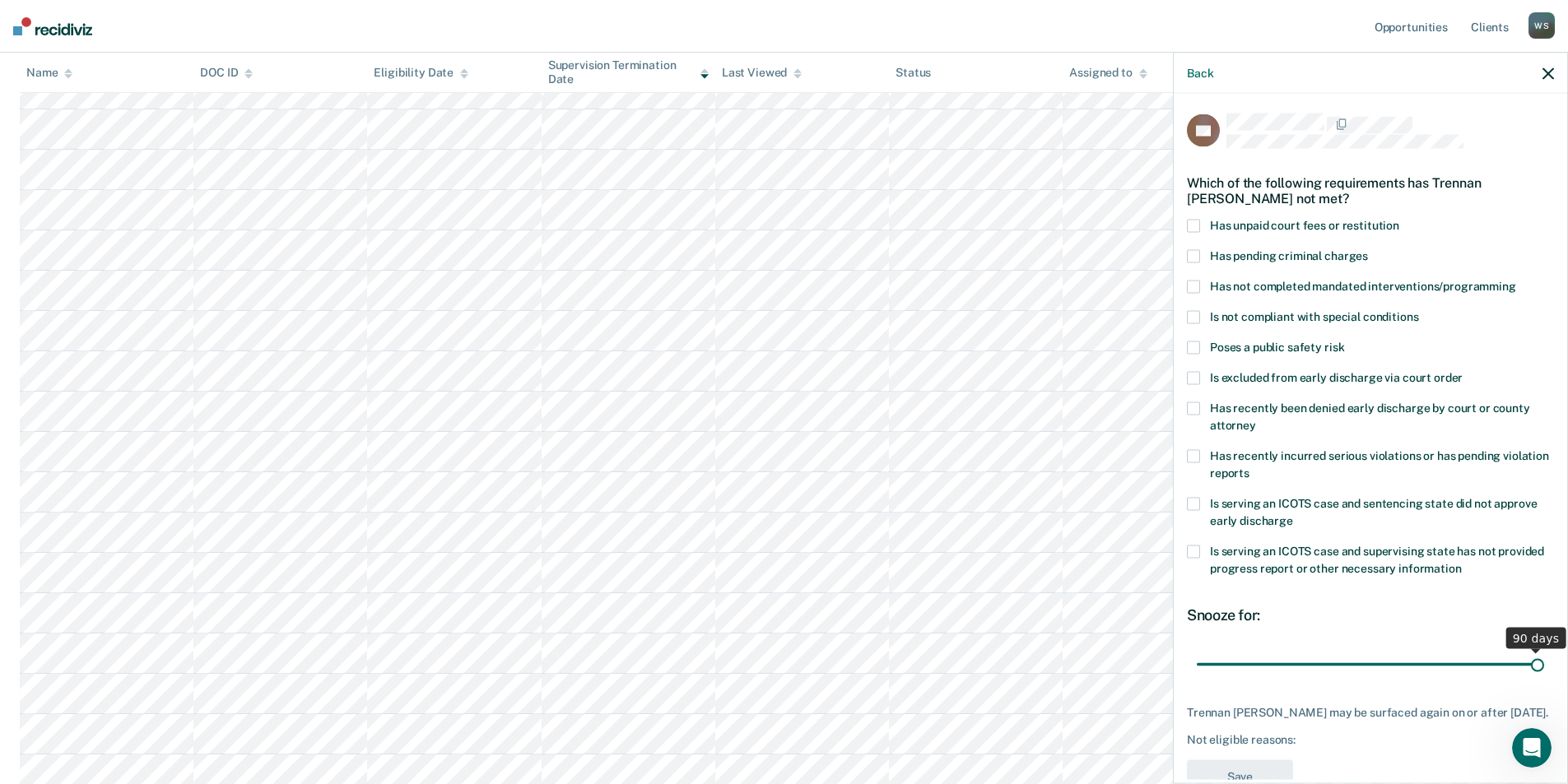
drag, startPoint x: 1310, startPoint y: 661, endPoint x: 1549, endPoint y: 649, distance: 239.3
type input "90"
click at [1053, 650] on input "range" at bounding box center [1371, 664] width 347 height 28
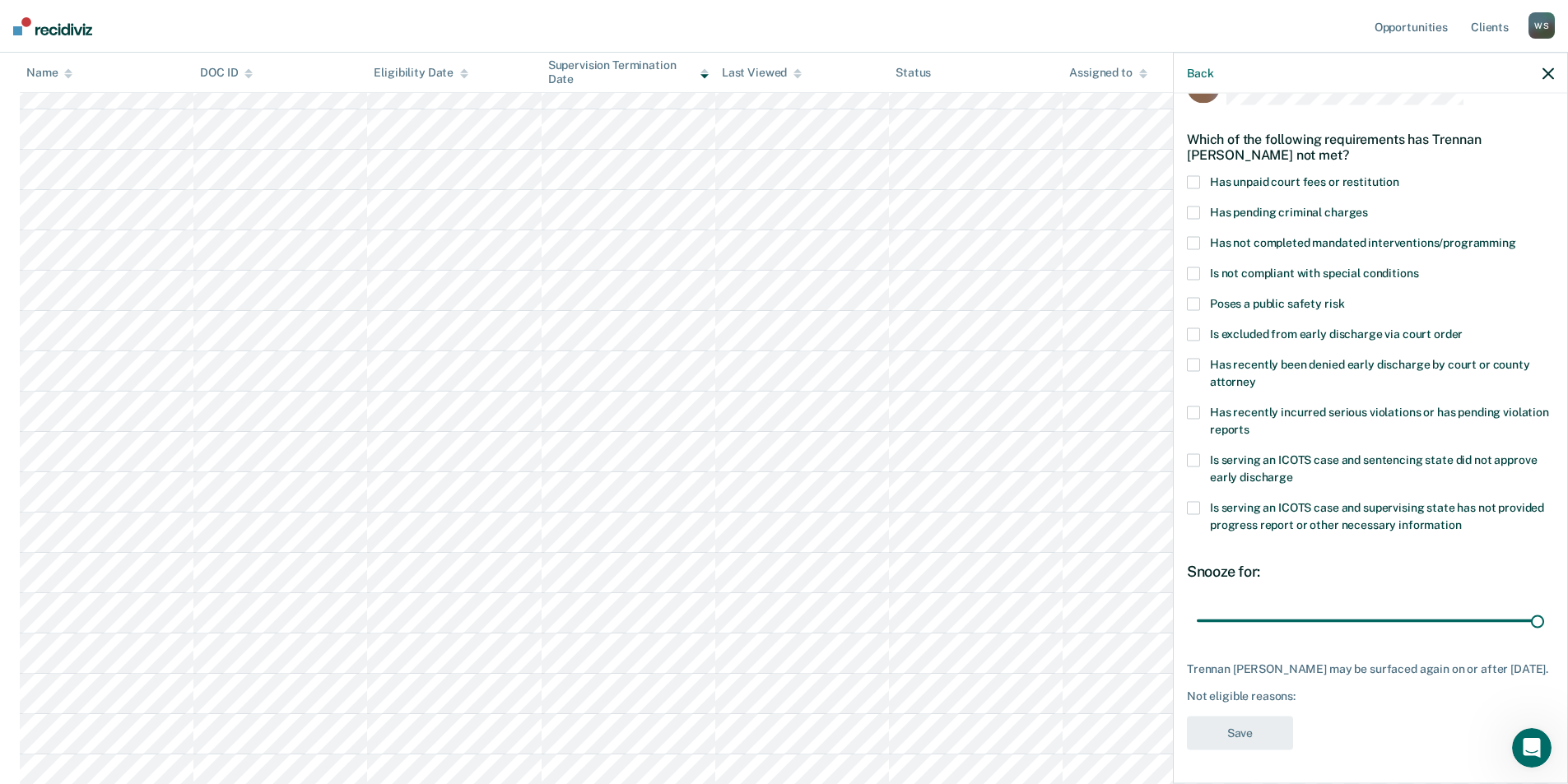
click at [1053, 454] on span at bounding box center [1193, 461] width 13 height 13
click at [1053, 734] on button "Save" at bounding box center [1240, 734] width 106 height 34
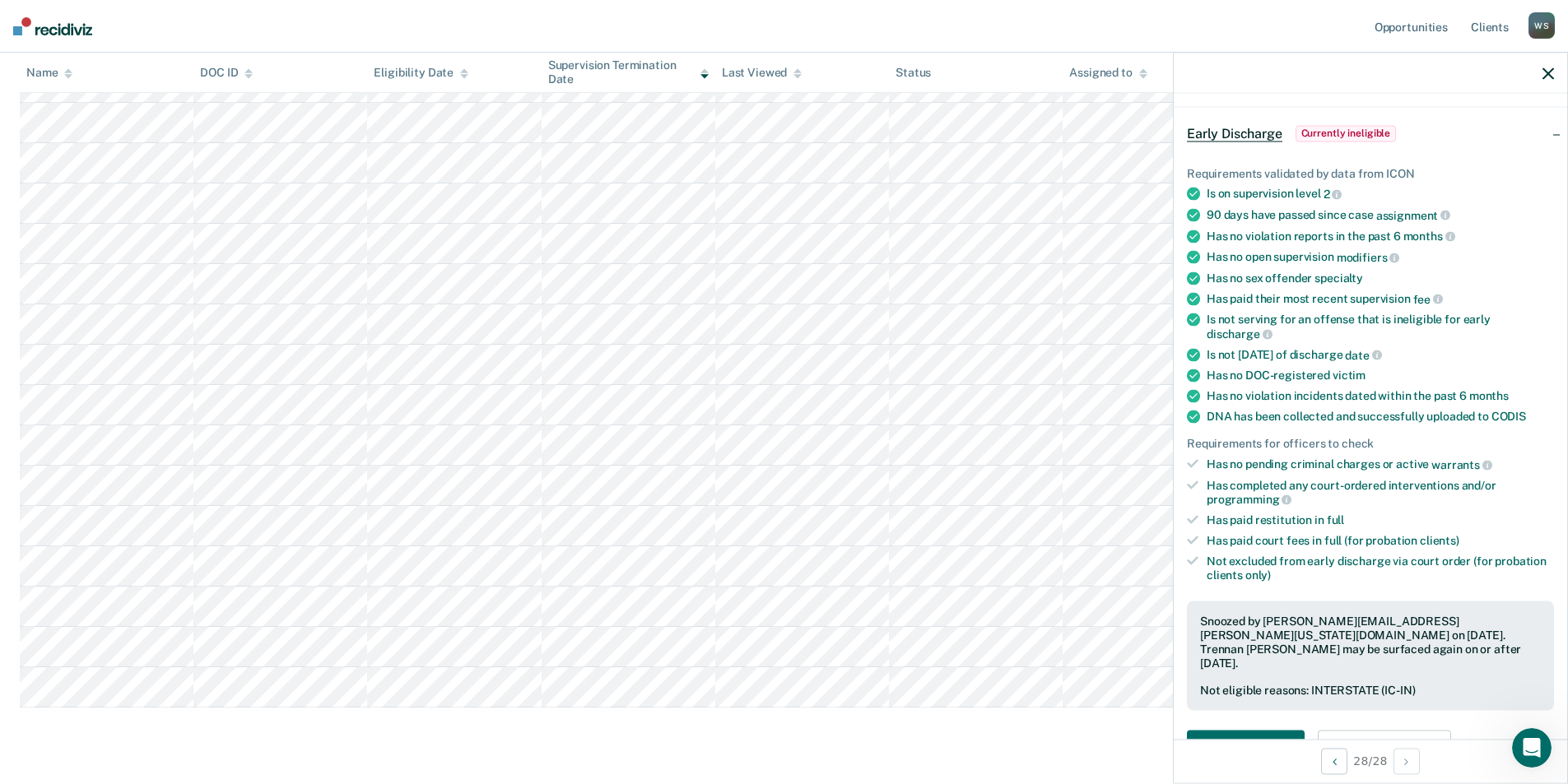
scroll to position [733, 0]
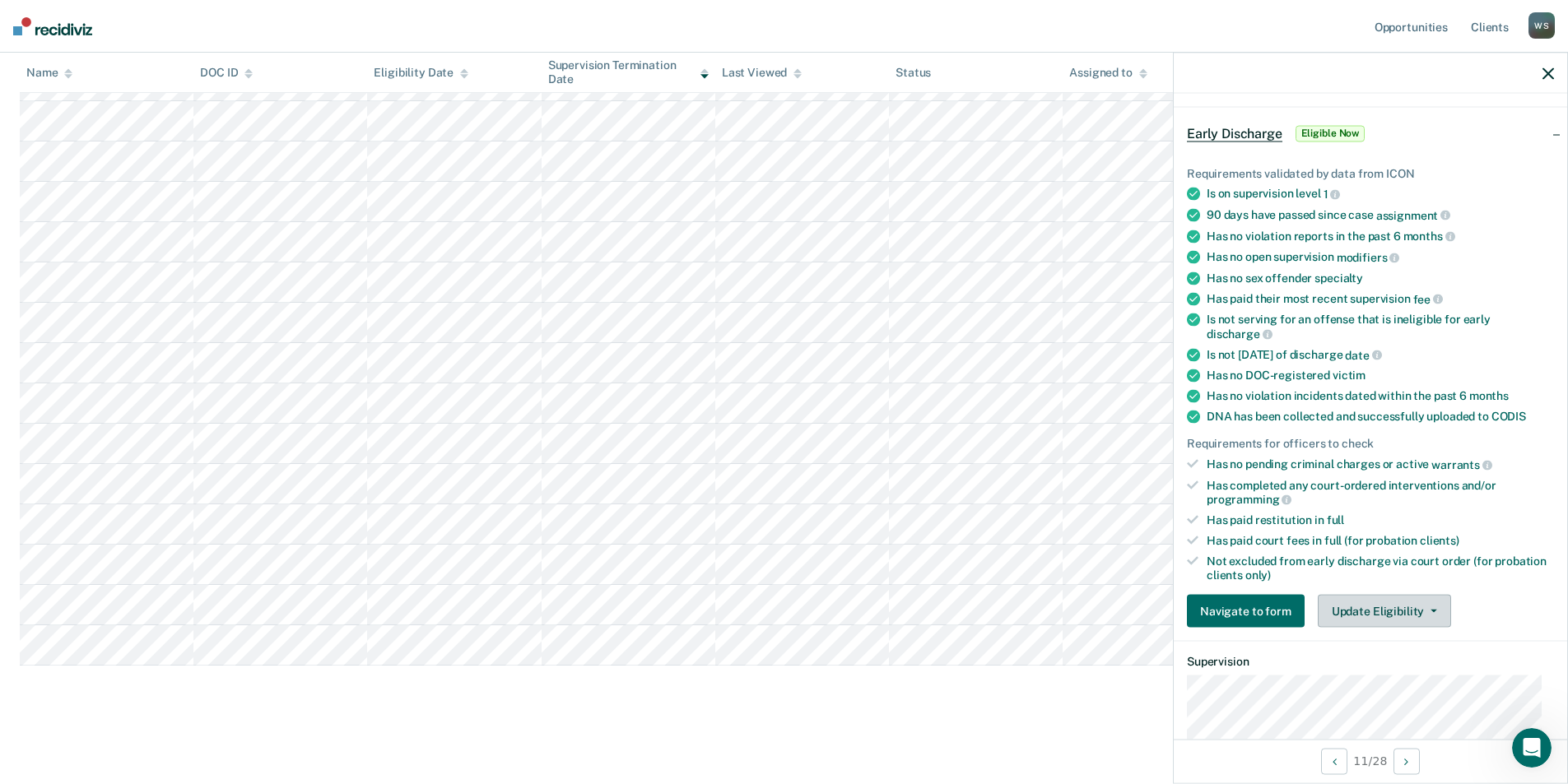
click at [1053, 609] on button "Update Eligibility" at bounding box center [1384, 611] width 133 height 33
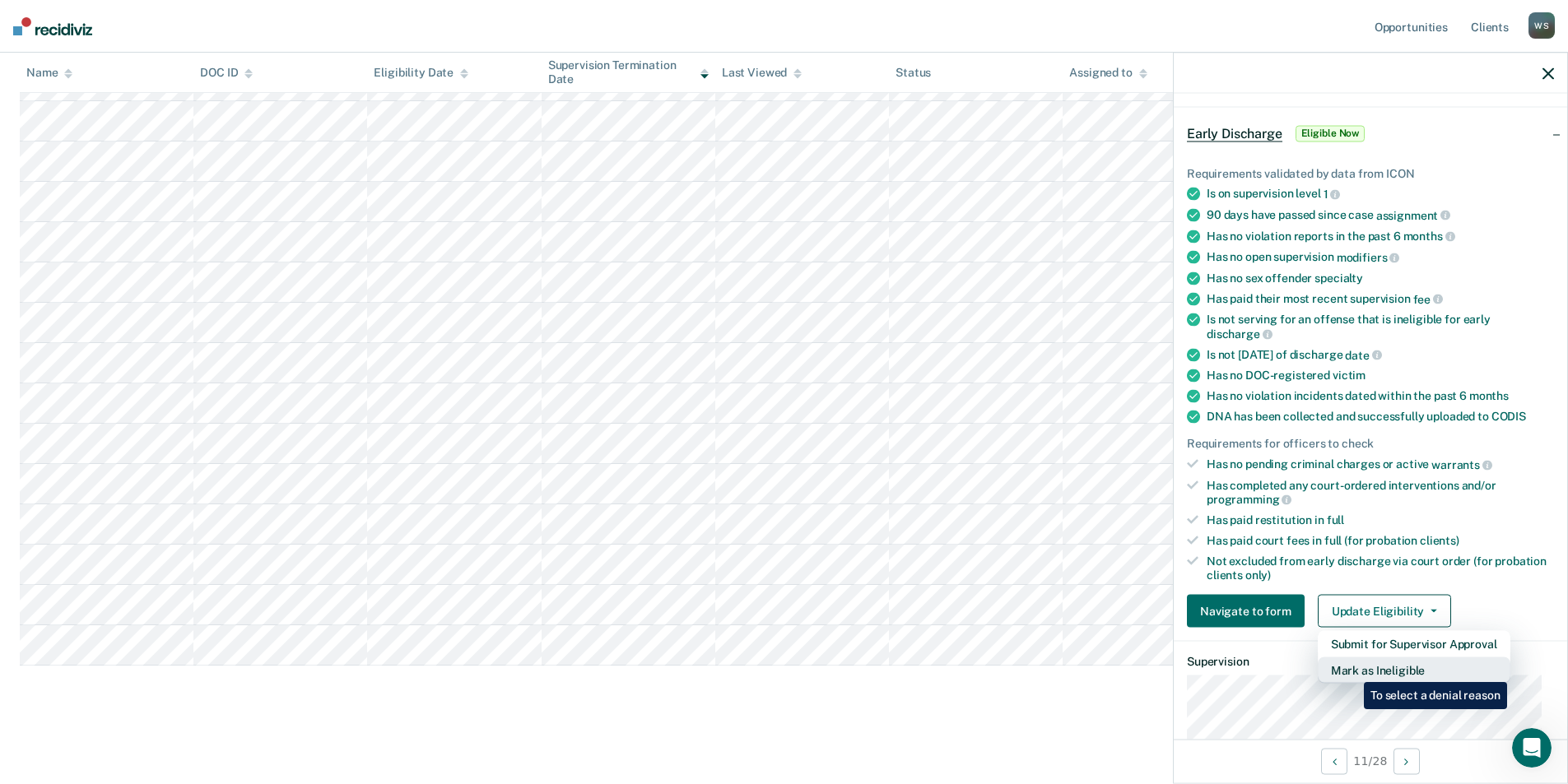
click at [1053, 670] on button "Mark as Ineligible" at bounding box center [1415, 670] width 193 height 27
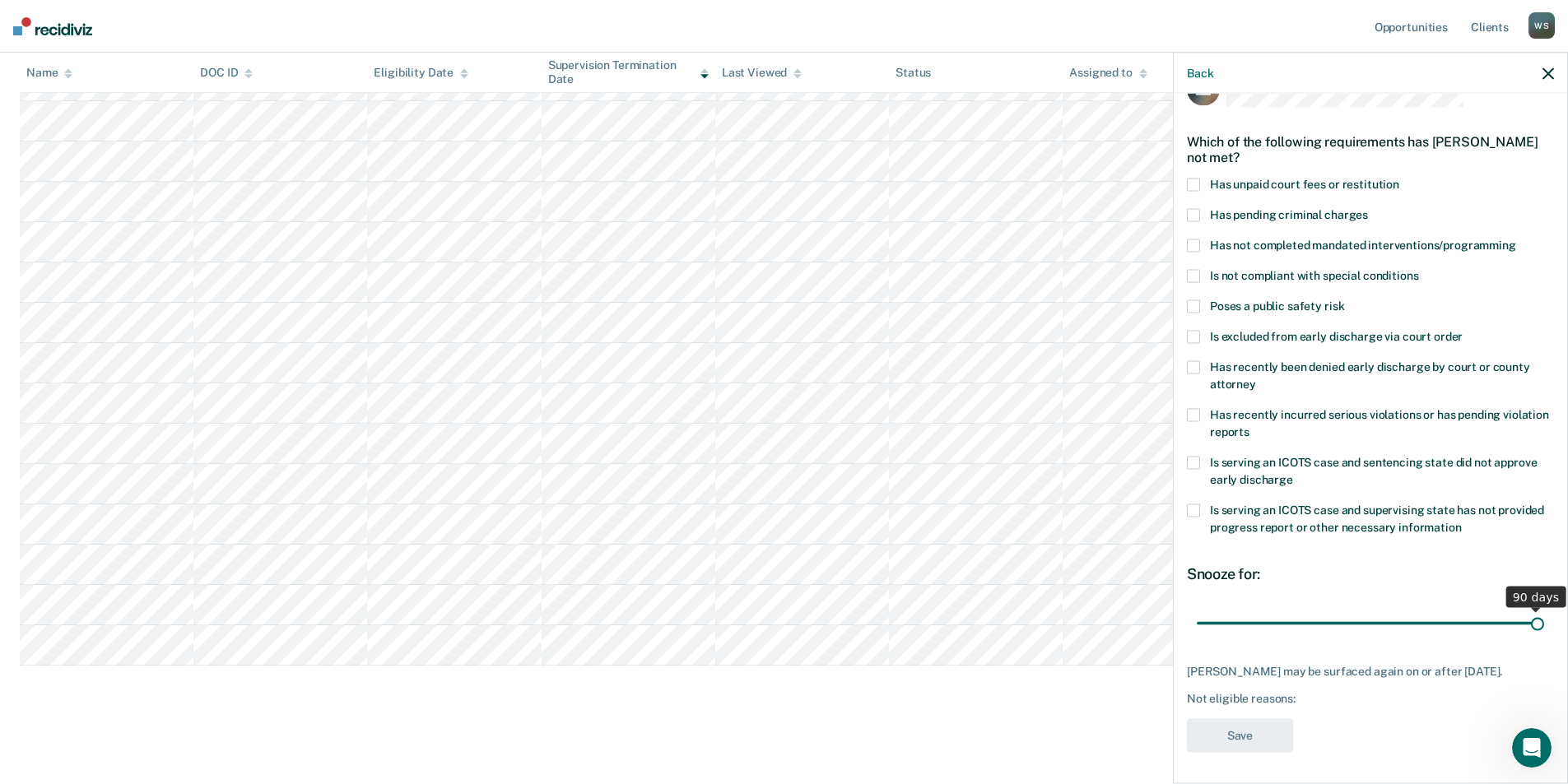
drag, startPoint x: 1312, startPoint y: 622, endPoint x: 1762, endPoint y: 615, distance: 450.1
type input "90"
click at [1053, 615] on input "range" at bounding box center [1371, 623] width 347 height 28
click at [1053, 468] on label "Is serving an ICOTS case and sentencing state did not approve early discharge" at bounding box center [1371, 475] width 367 height 35
click at [1053, 721] on button "Save" at bounding box center [1240, 736] width 106 height 34
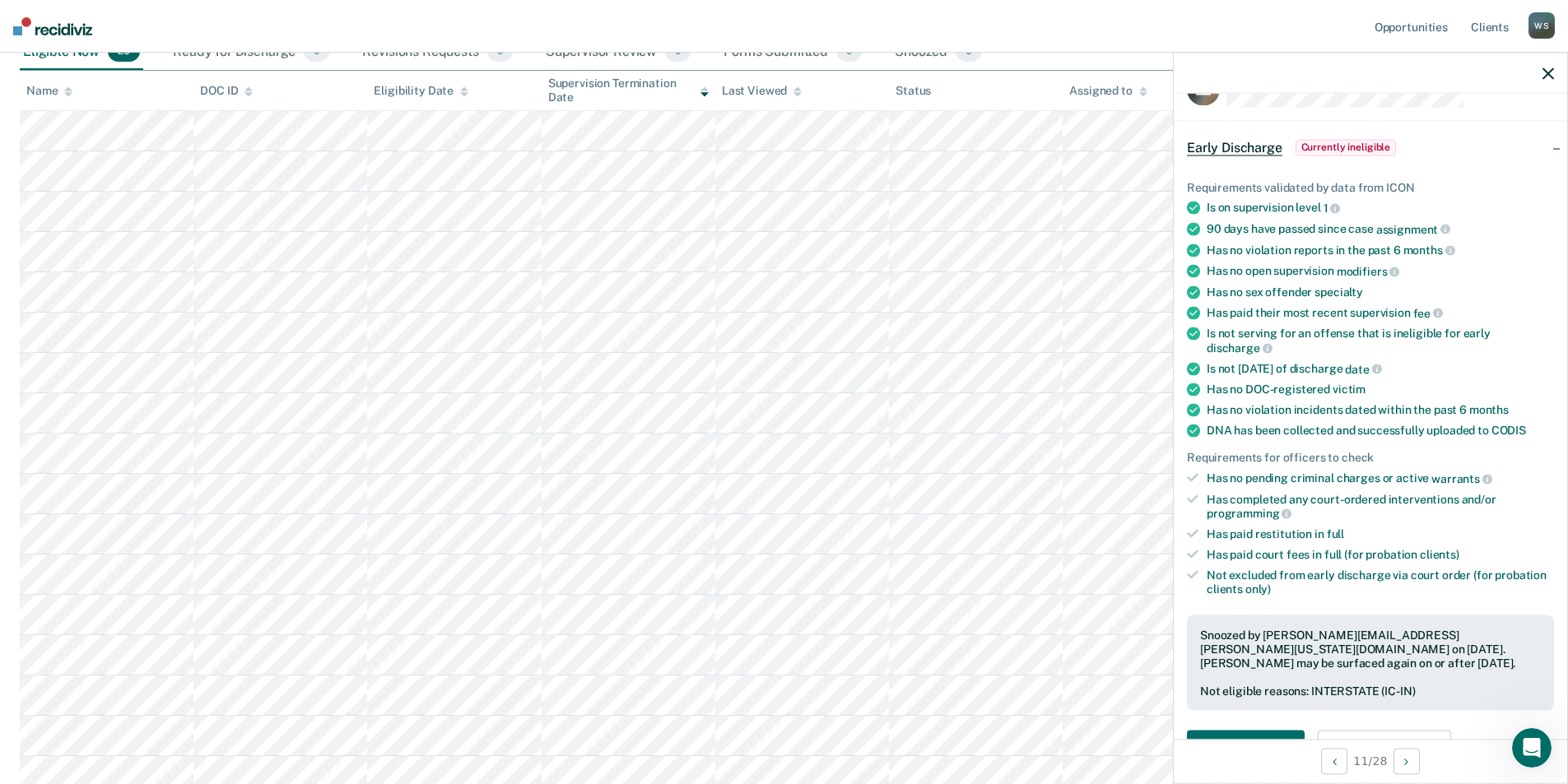
scroll to position [0, 0]
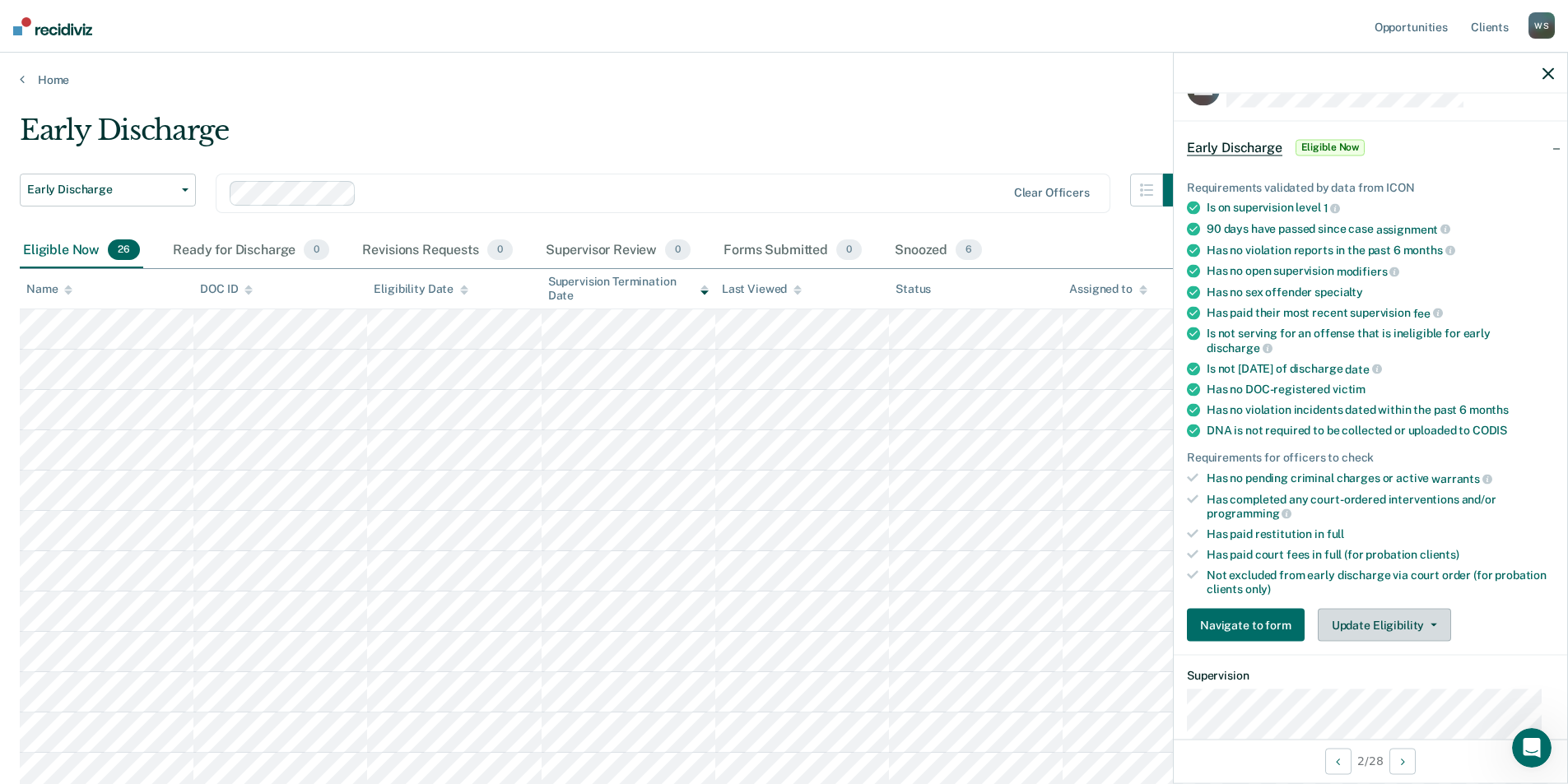
click at [1053, 620] on button "Update Eligibility" at bounding box center [1384, 626] width 133 height 33
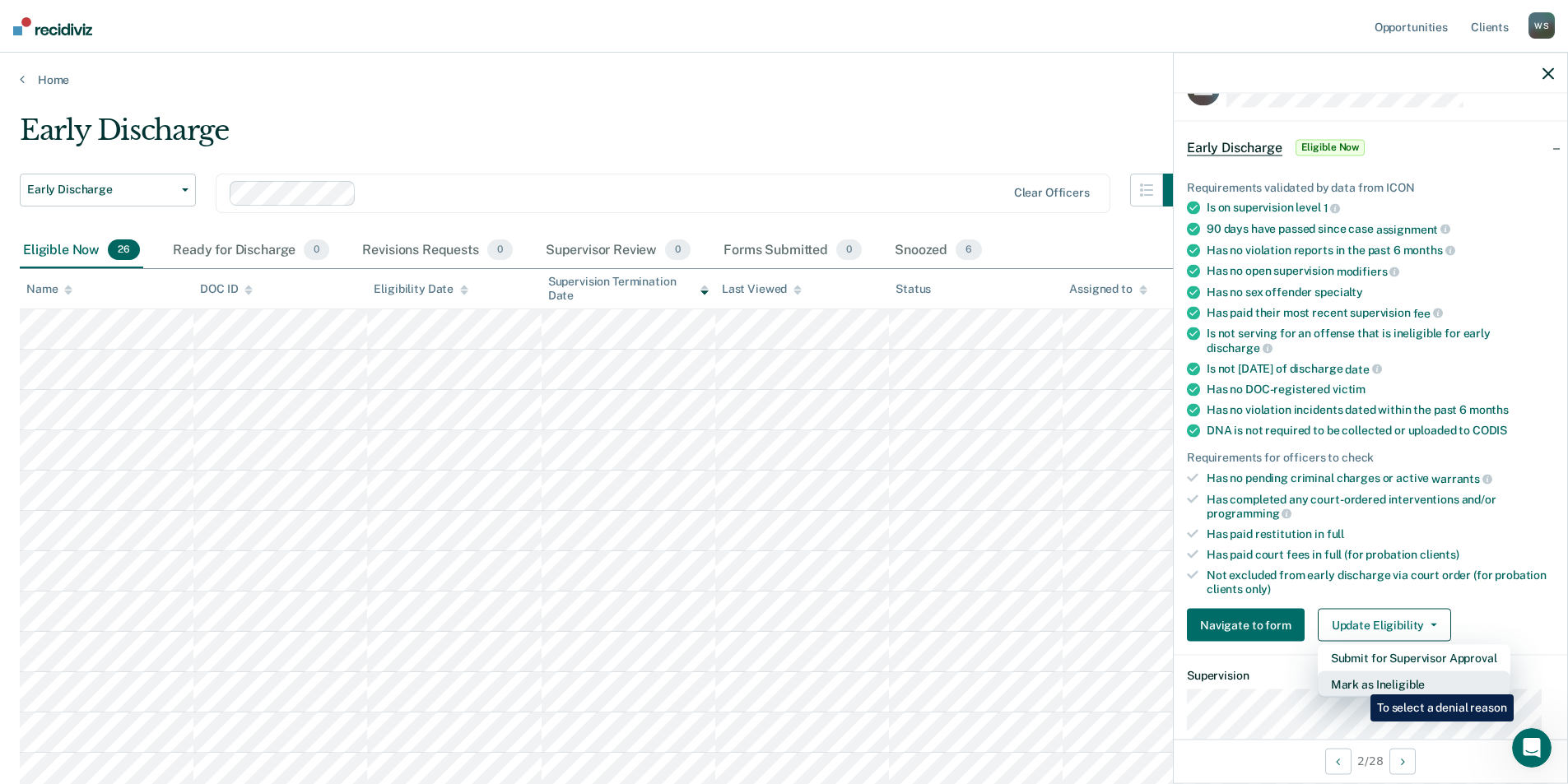
click at [1053, 682] on button "Mark as Ineligible" at bounding box center [1415, 685] width 193 height 27
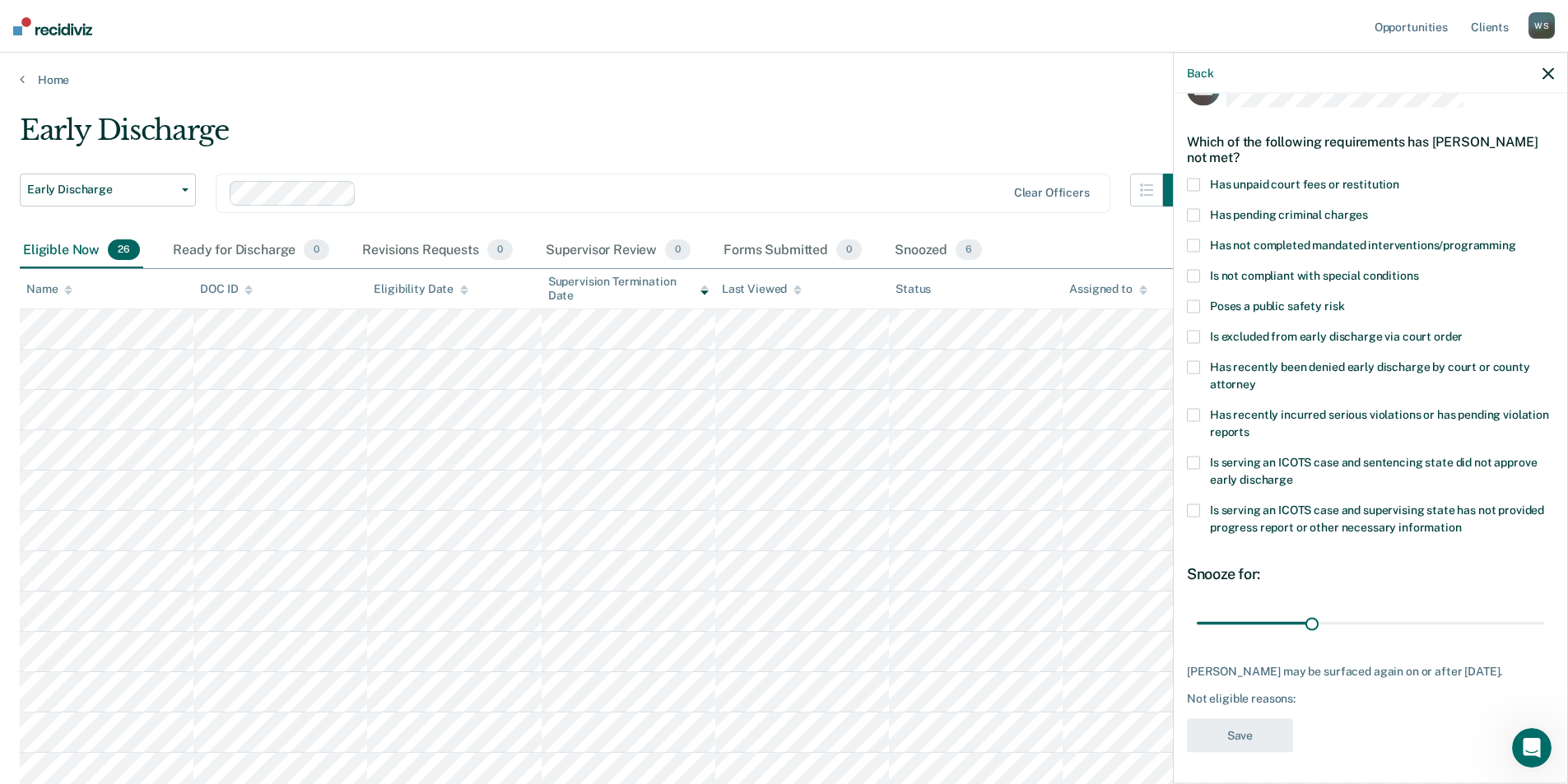
click at [1053, 465] on span at bounding box center [1193, 464] width 13 height 13
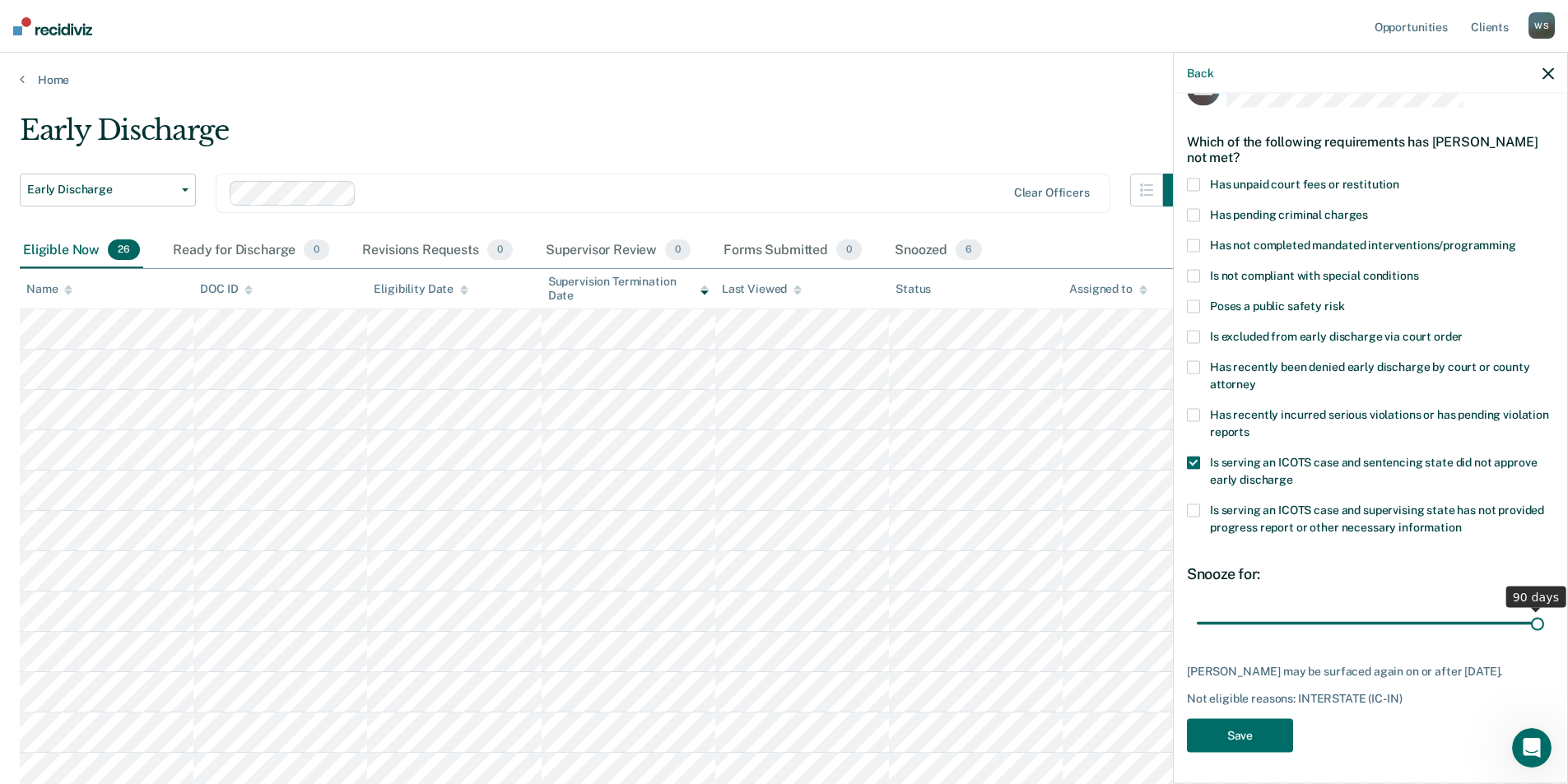
drag, startPoint x: 1313, startPoint y: 624, endPoint x: 1604, endPoint y: 621, distance: 291.0
type input "90"
click at [1053, 621] on input "range" at bounding box center [1371, 623] width 347 height 28
click at [1053, 725] on button "Save" at bounding box center [1240, 736] width 106 height 34
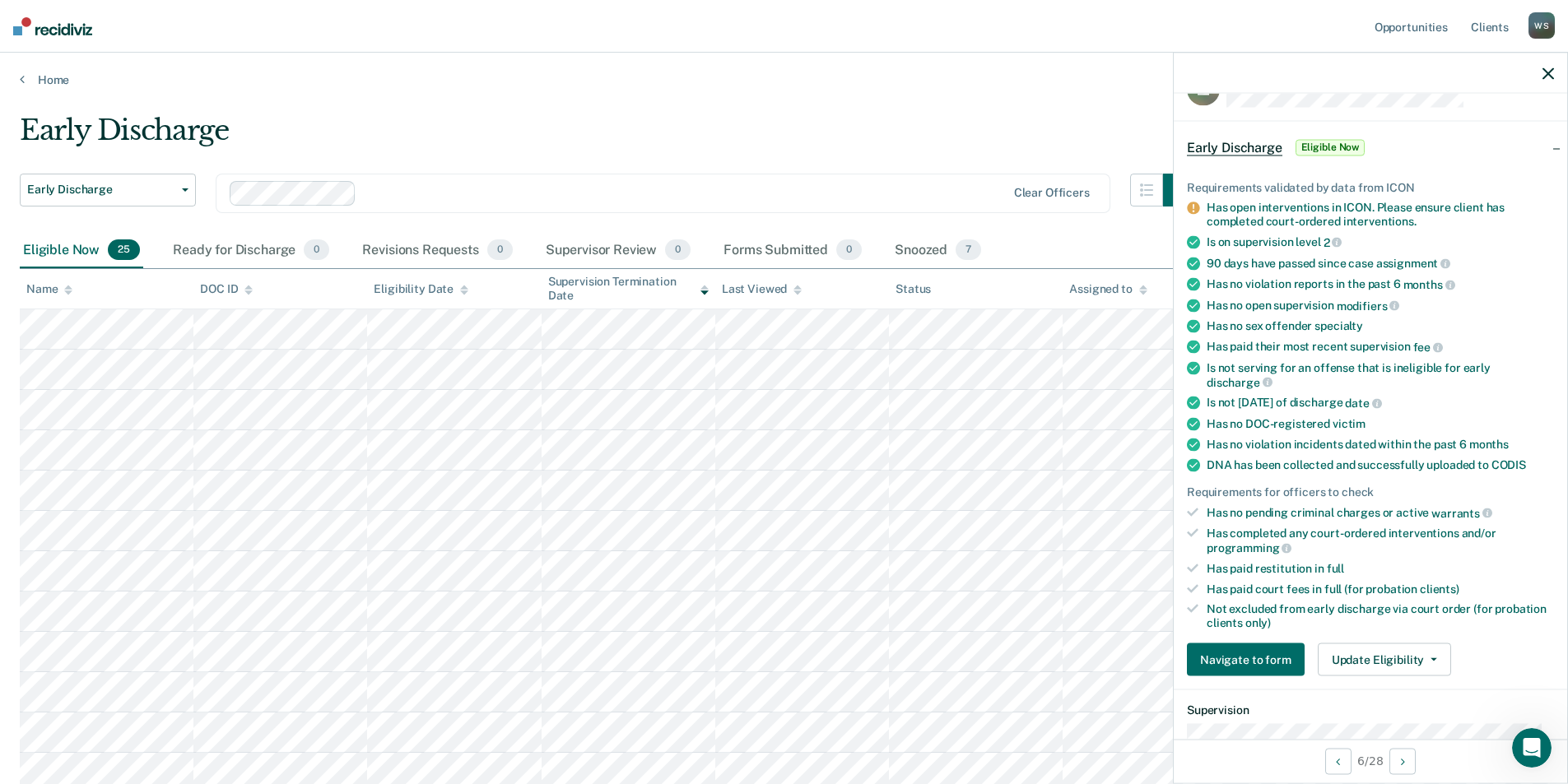
drag, startPoint x: 1211, startPoint y: 633, endPoint x: 697, endPoint y: 169, distance: 692.5
click at [697, 169] on div "Early Discharge Early Discharge Early Discharge Clear officers" at bounding box center [608, 174] width 1176 height 119
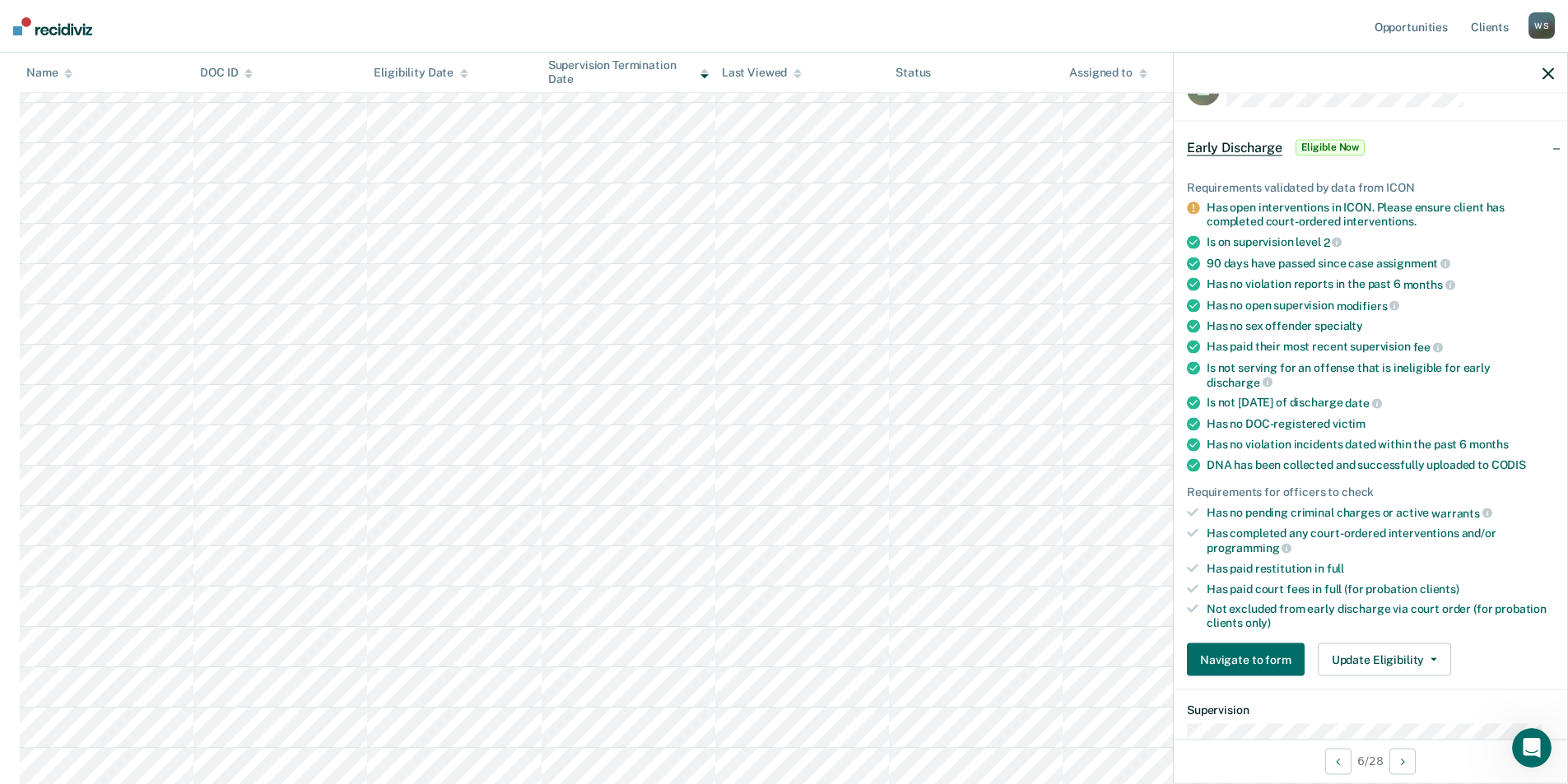
scroll to position [330, 0]
click at [1053, 420] on div "Has no DOC-registered victim" at bounding box center [1380, 424] width 347 height 14
